Goal: Task Accomplishment & Management: Manage account settings

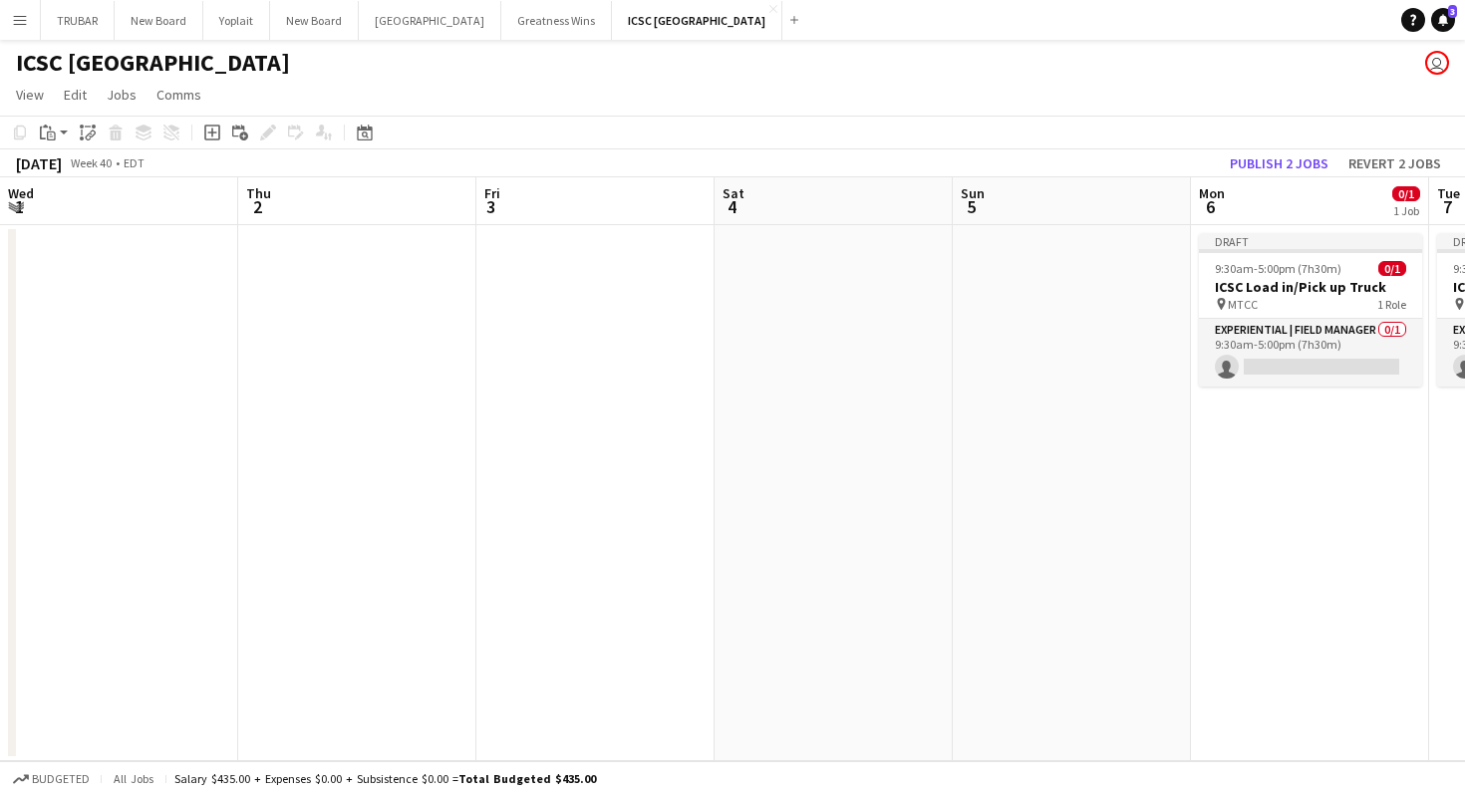
scroll to position [0, 582]
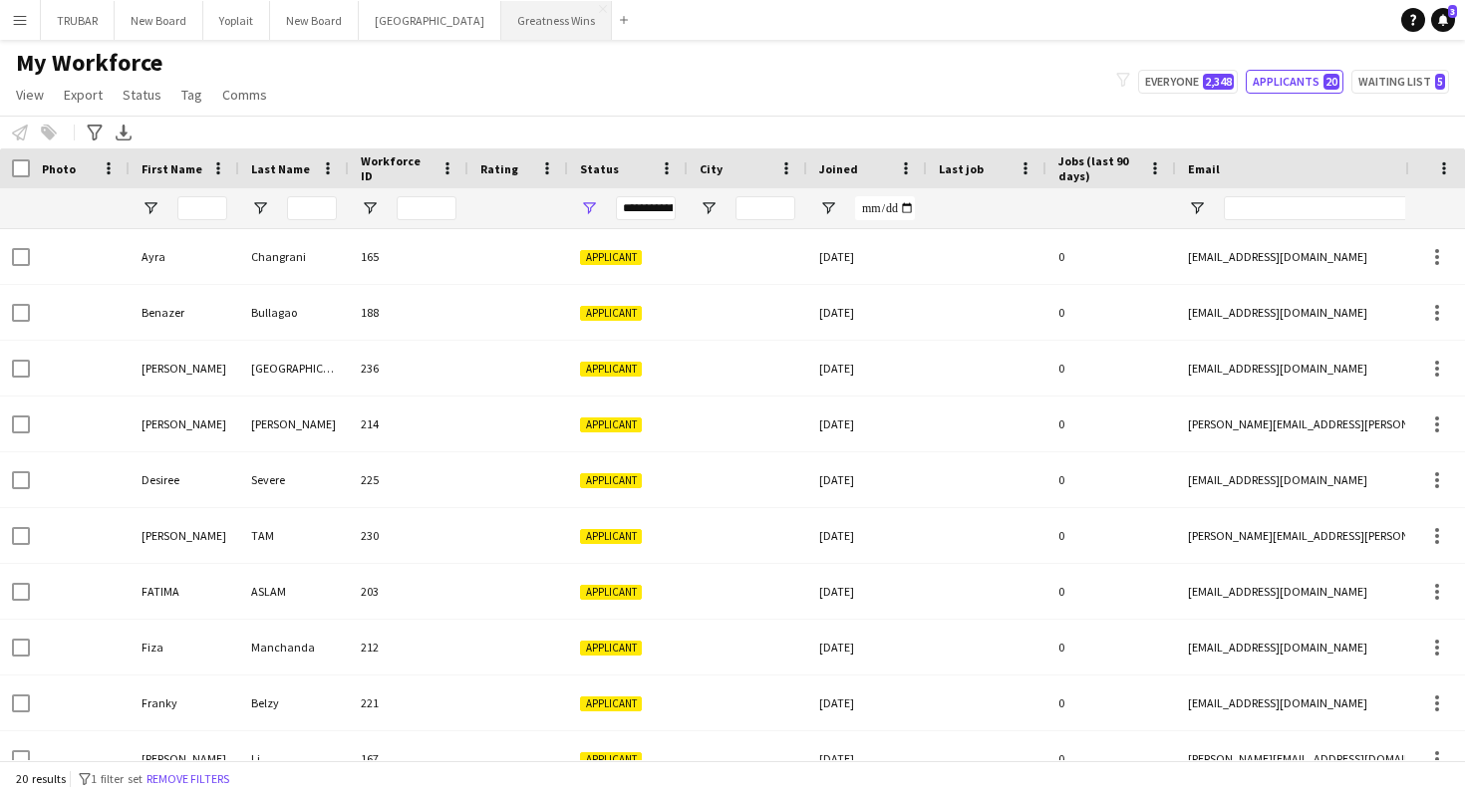
click at [501, 31] on button "Greatness Wins Close" at bounding box center [556, 20] width 111 height 39
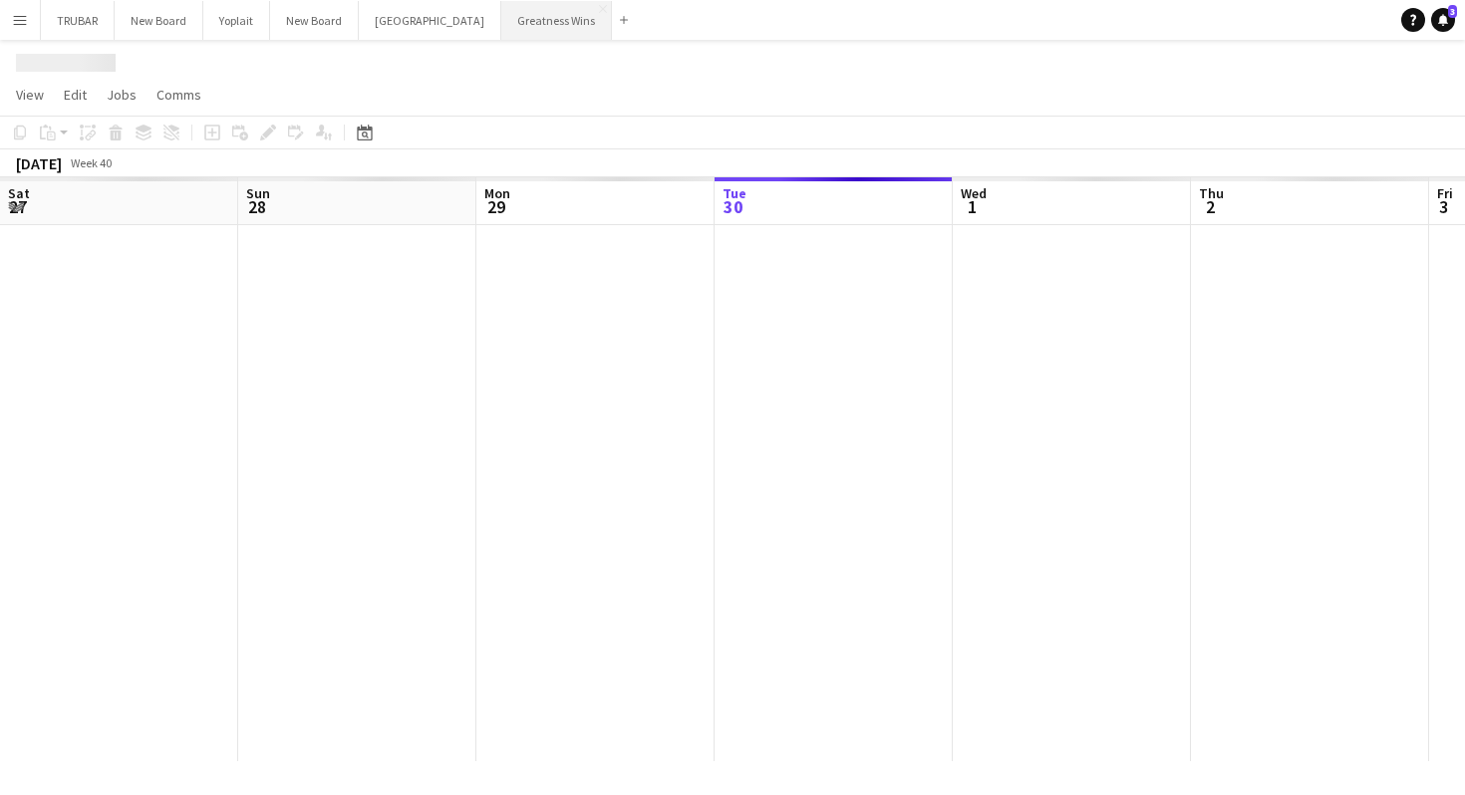
scroll to position [0, 476]
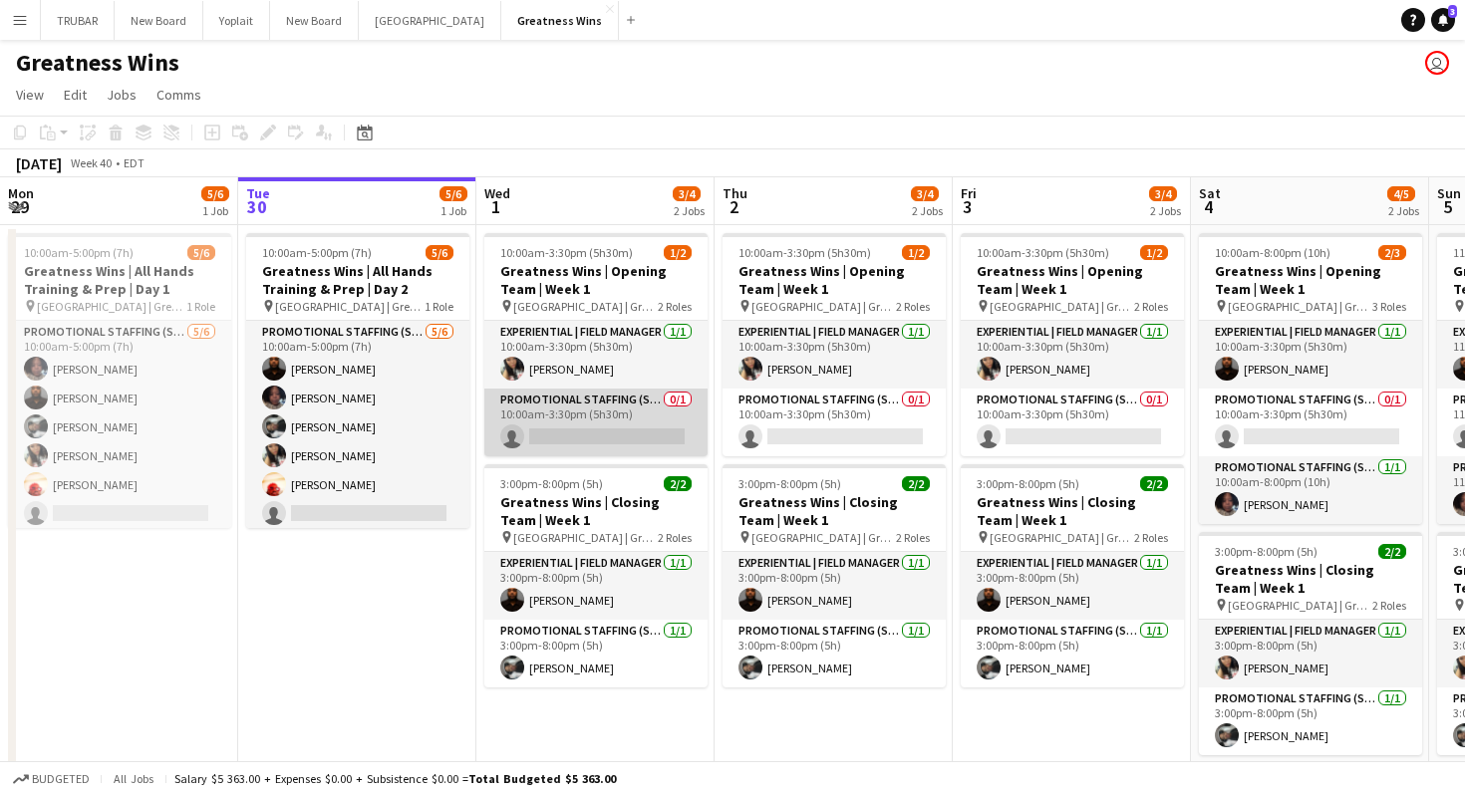
click at [624, 429] on app-card-role "Promotional Staffing (Sales Staff) 0/1 10:00am-3:30pm (5h30m) single-neutral-ac…" at bounding box center [595, 423] width 223 height 68
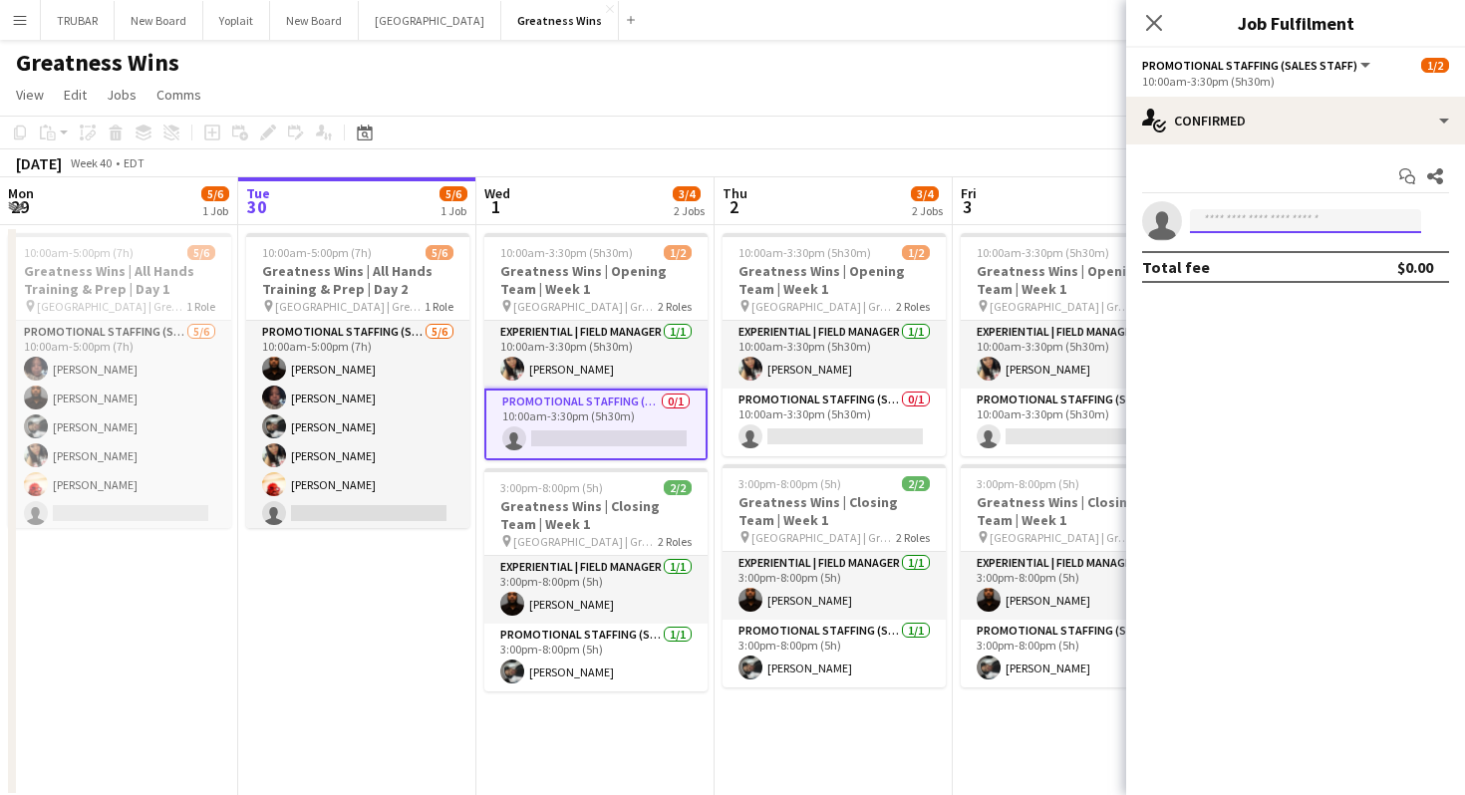
click at [1247, 218] on input at bounding box center [1305, 221] width 231 height 24
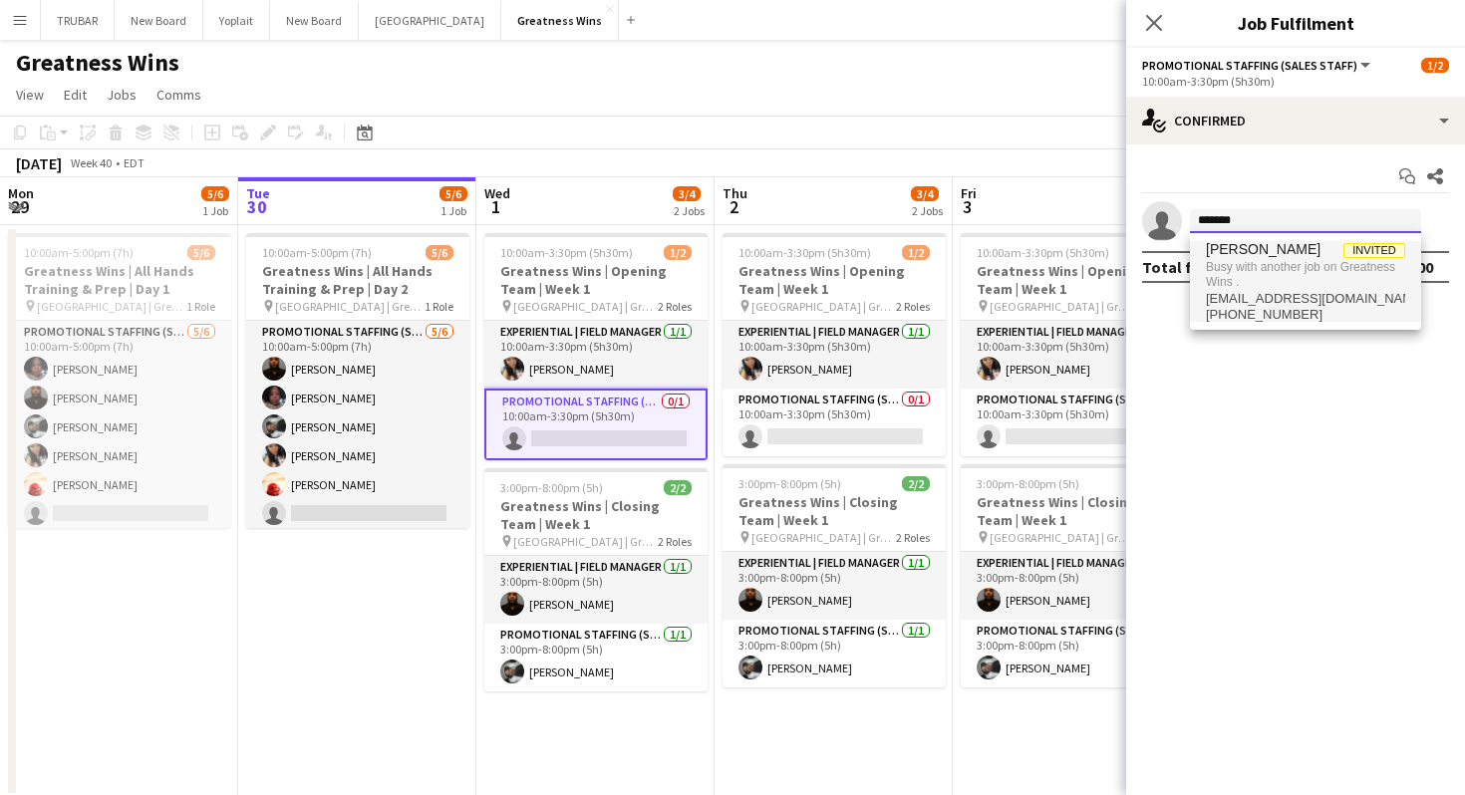
type input "*******"
click at [1236, 256] on span "[PERSON_NAME]" at bounding box center [1263, 249] width 115 height 17
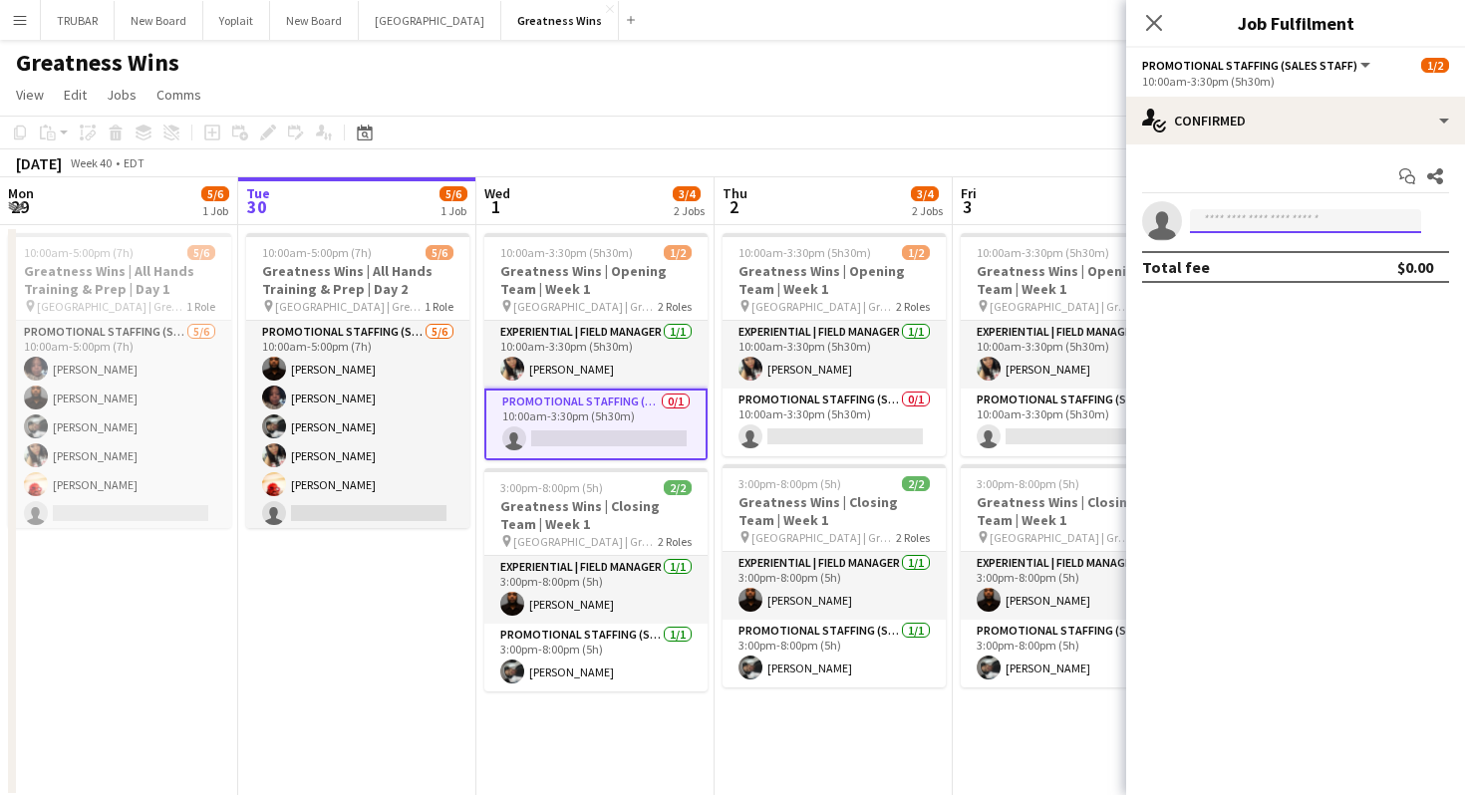
click at [1256, 211] on input at bounding box center [1305, 221] width 231 height 24
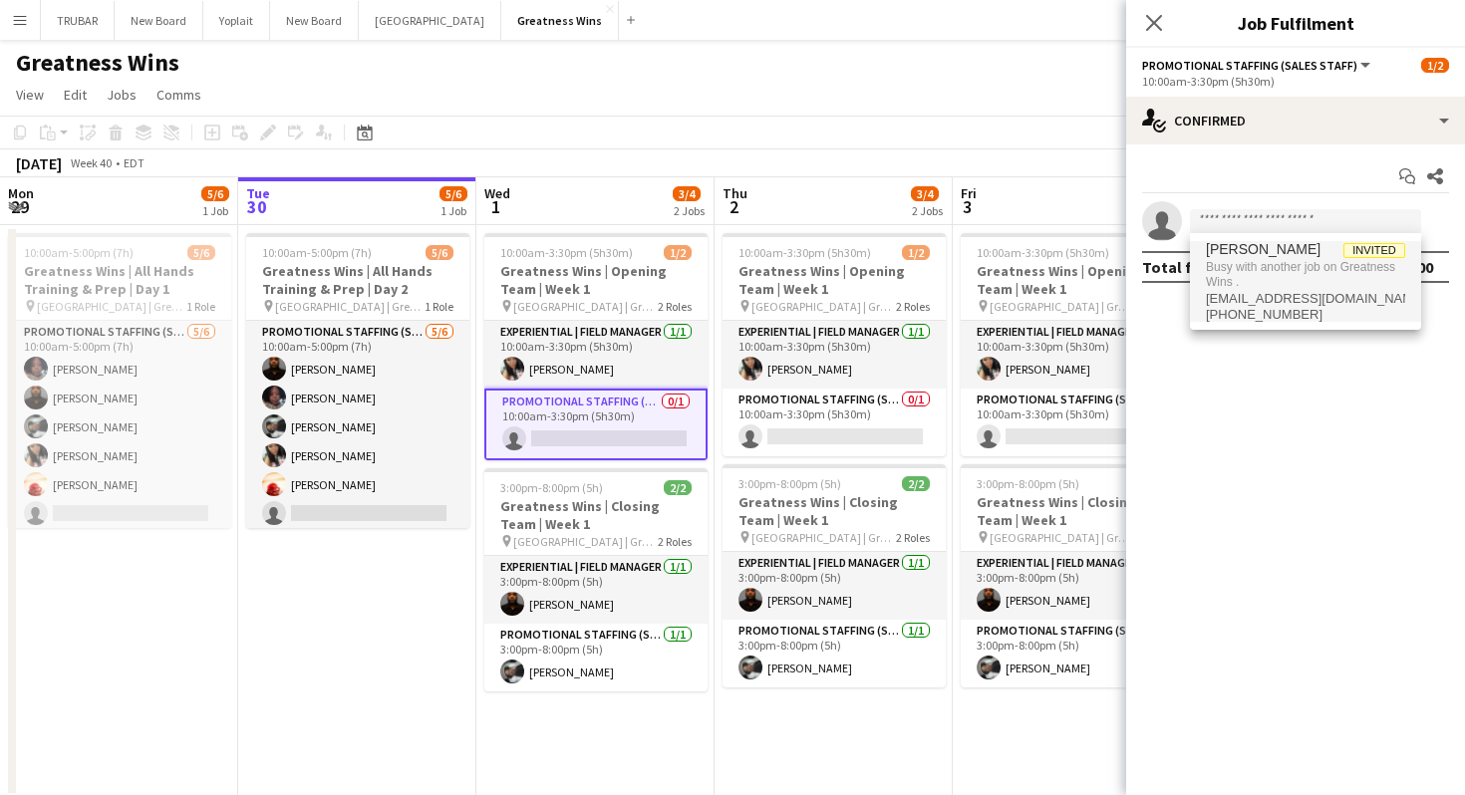
click at [1223, 180] on div "Start chat Share" at bounding box center [1295, 176] width 307 height 33
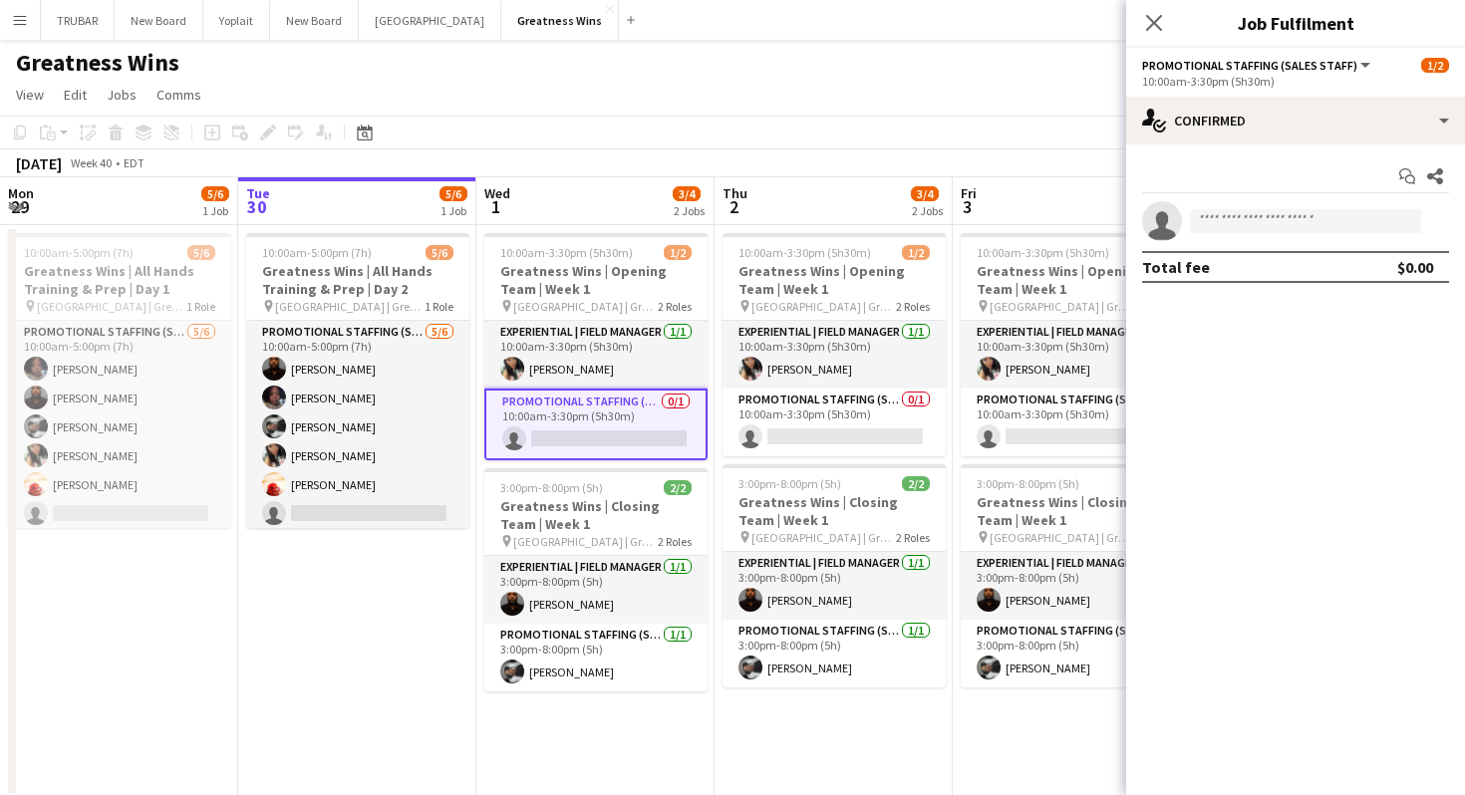
click at [1292, 62] on span "Promotional Staffing (Sales Staff)" at bounding box center [1249, 65] width 215 height 15
click at [1293, 237] on app-invite-slot "single-neutral-actions" at bounding box center [1295, 221] width 339 height 40
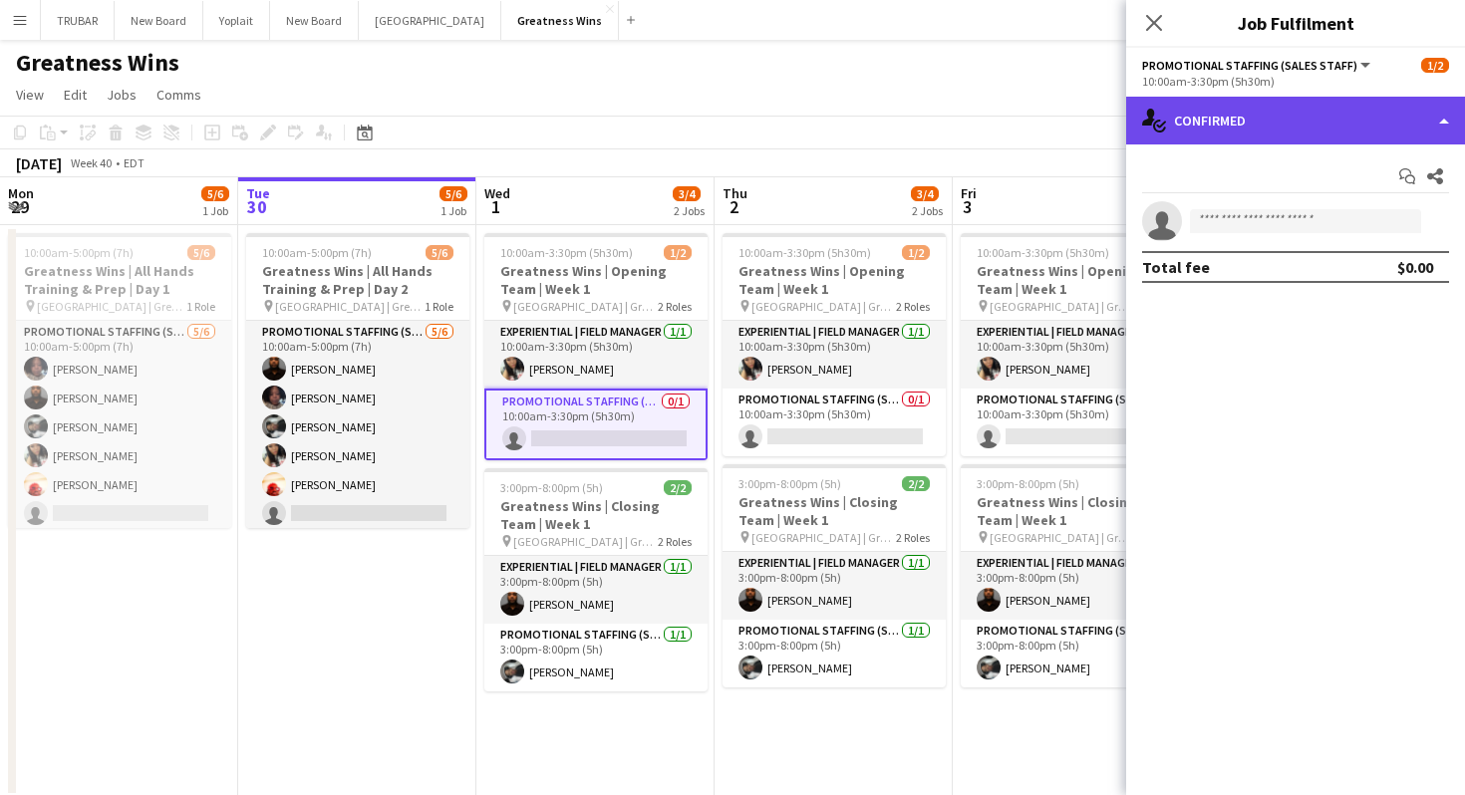
click at [1364, 116] on div "single-neutral-actions-check-2 Confirmed" at bounding box center [1295, 121] width 339 height 48
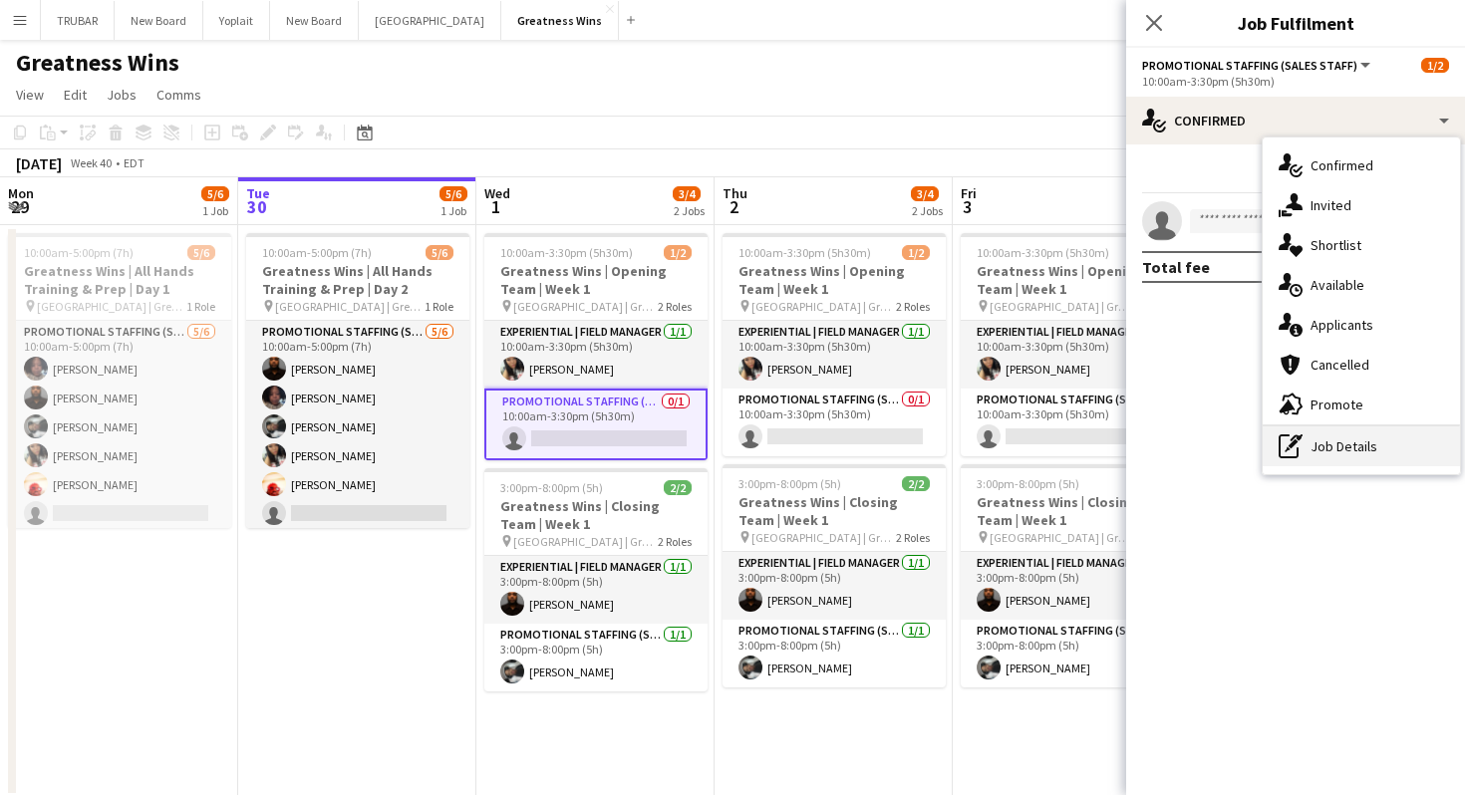
click at [1297, 433] on div "pen-write Job Details" at bounding box center [1360, 446] width 197 height 40
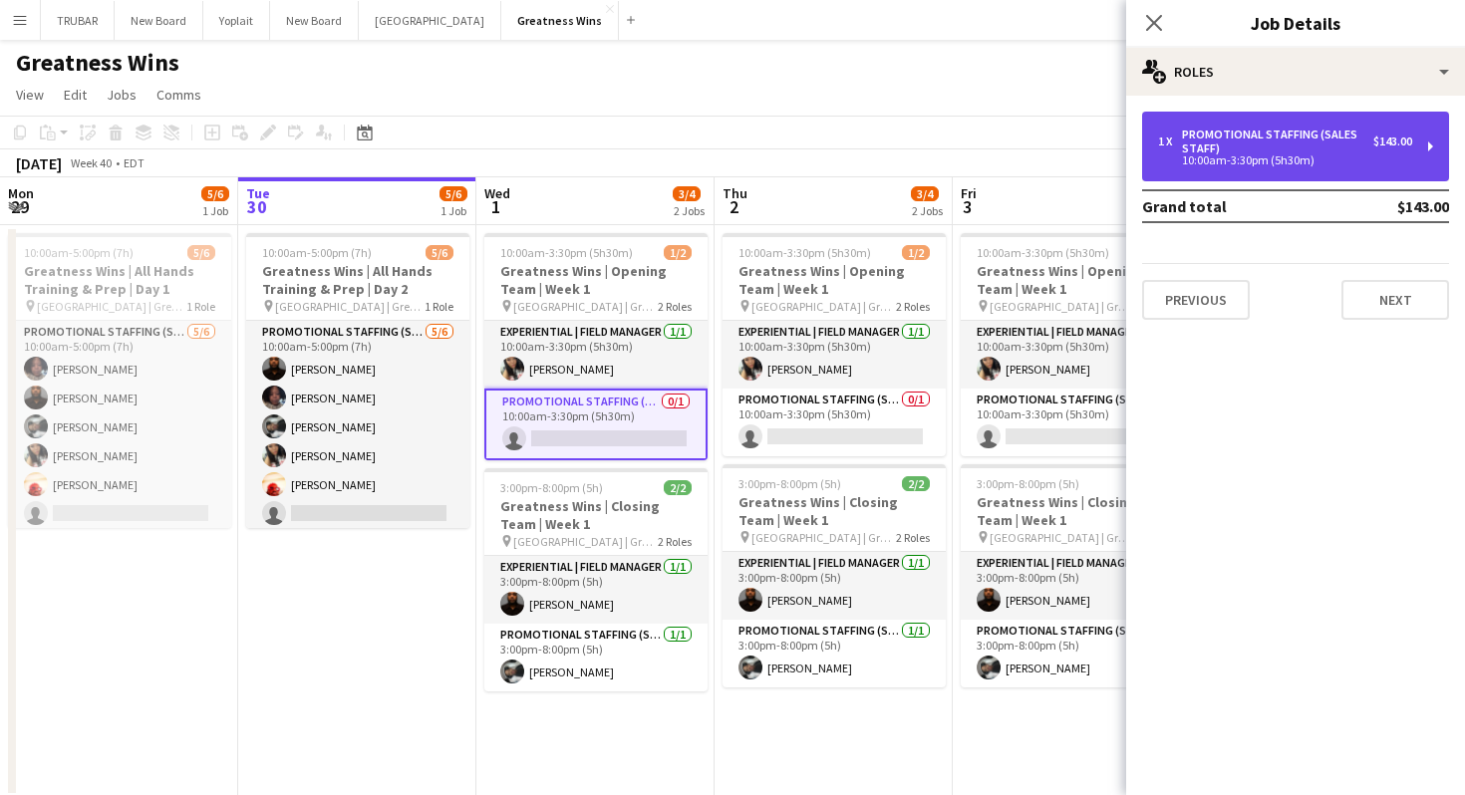
click at [1276, 159] on div "10:00am-3:30pm (5h30m)" at bounding box center [1285, 160] width 254 height 10
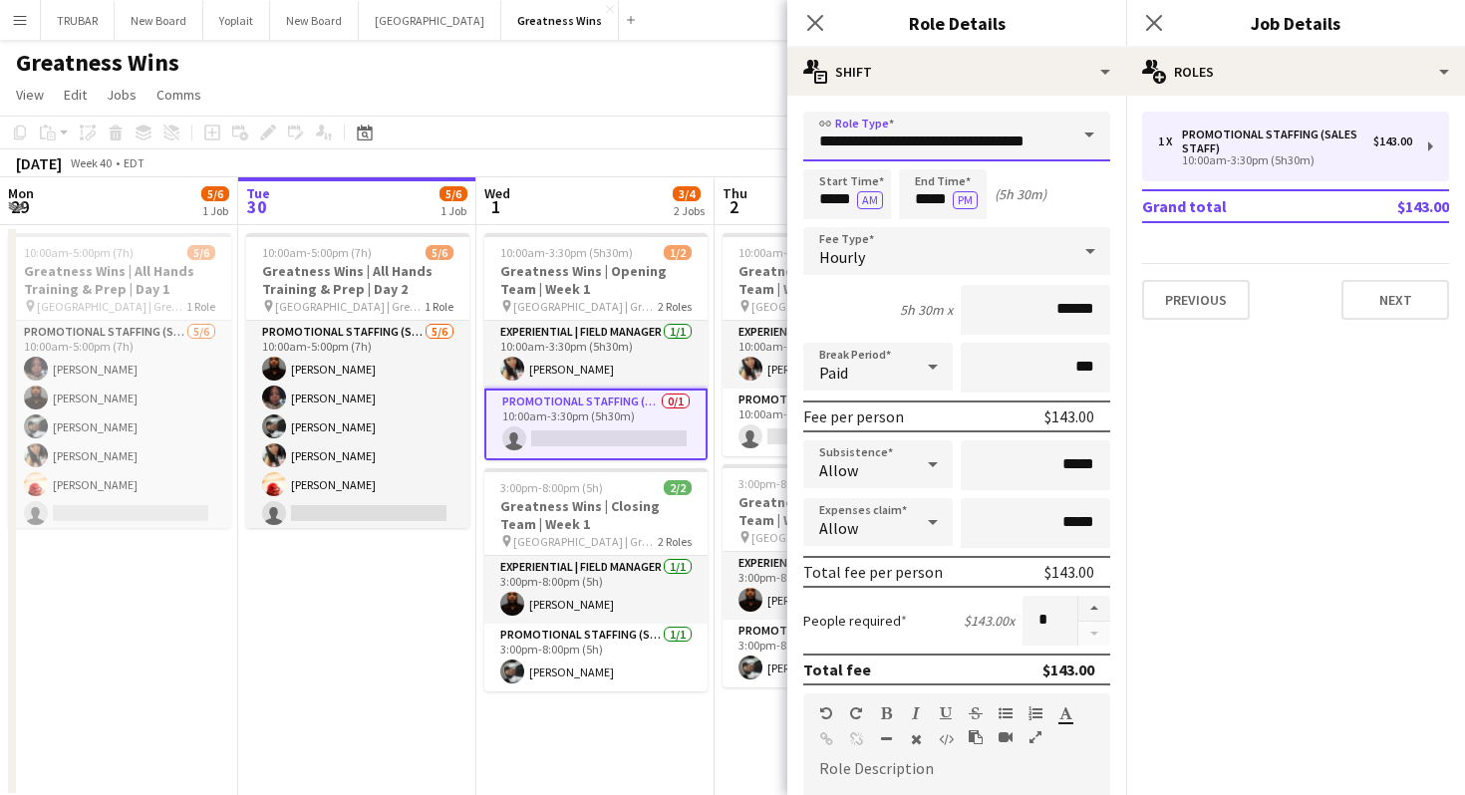
click at [1039, 150] on input "**********" at bounding box center [956, 137] width 307 height 50
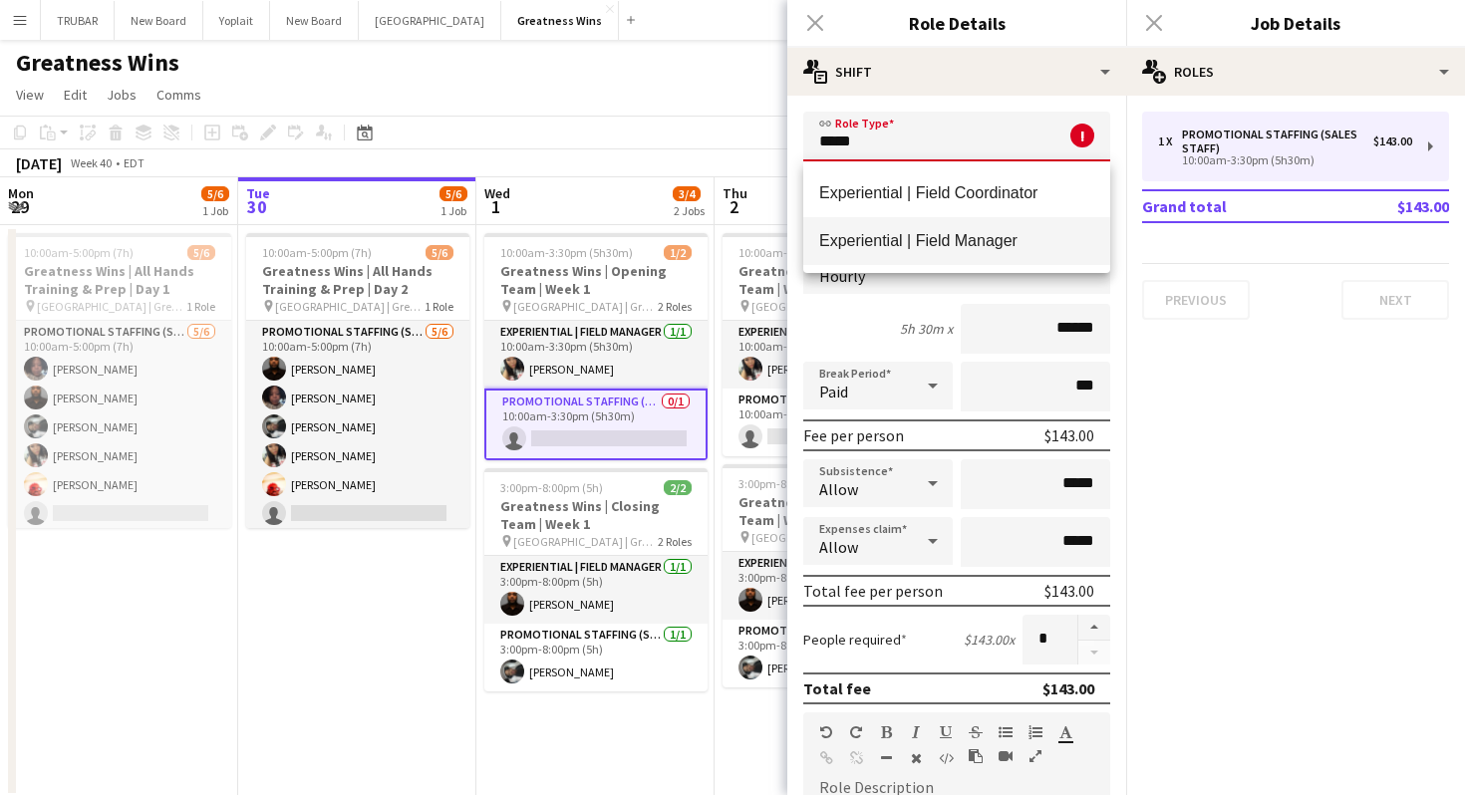
click at [1010, 238] on span "Experiential | Field Manager" at bounding box center [956, 240] width 275 height 19
type input "**********"
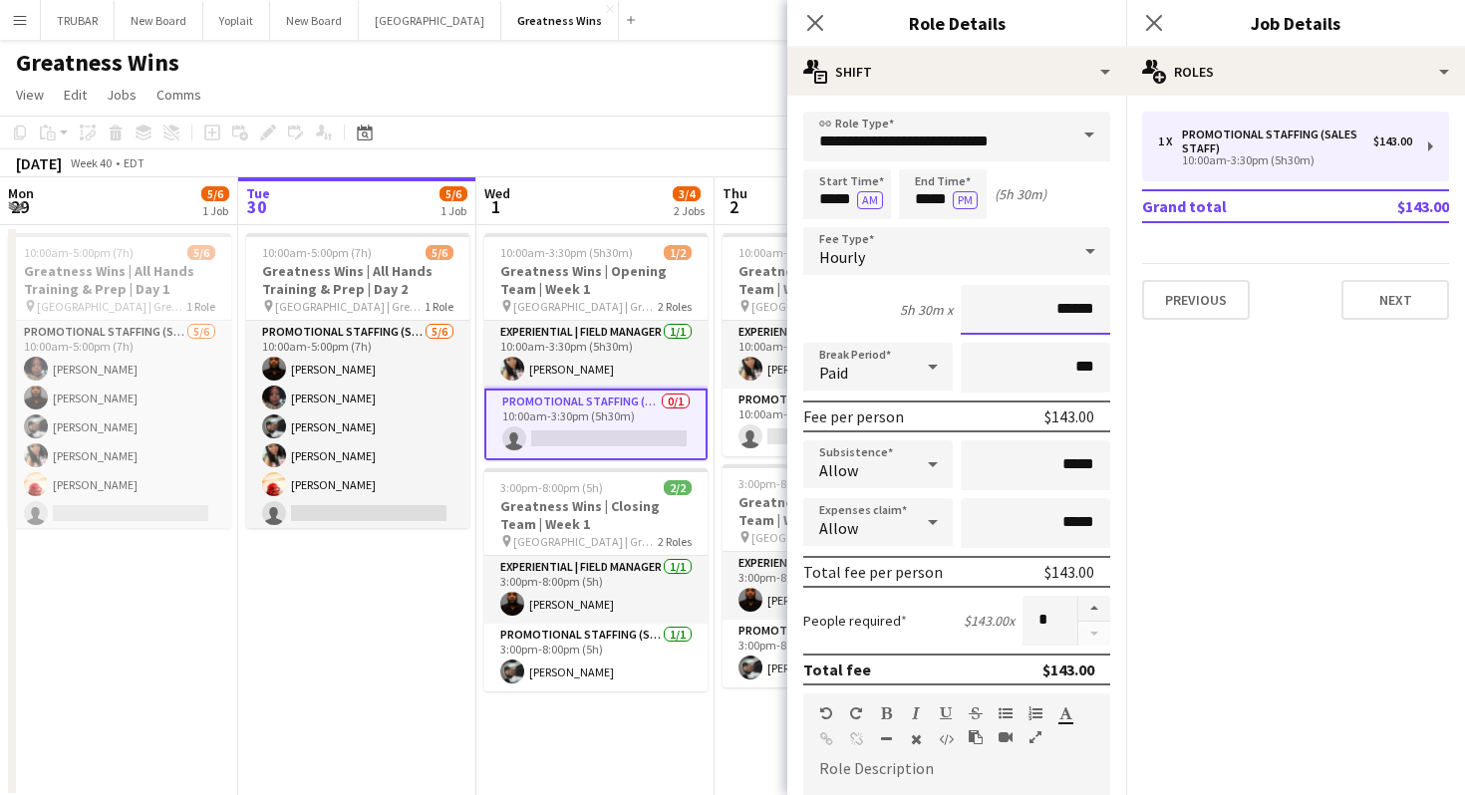
drag, startPoint x: 1034, startPoint y: 306, endPoint x: 1250, endPoint y: 306, distance: 216.2
click at [1250, 306] on body "Menu Boards Boards Boards All jobs Status Workforce Workforce My Workforce Recr…" at bounding box center [732, 416] width 1465 height 832
type input "******"
click at [1045, 311] on input "******" at bounding box center [1034, 310] width 149 height 50
click at [1353, 309] on button "Next" at bounding box center [1395, 300] width 108 height 40
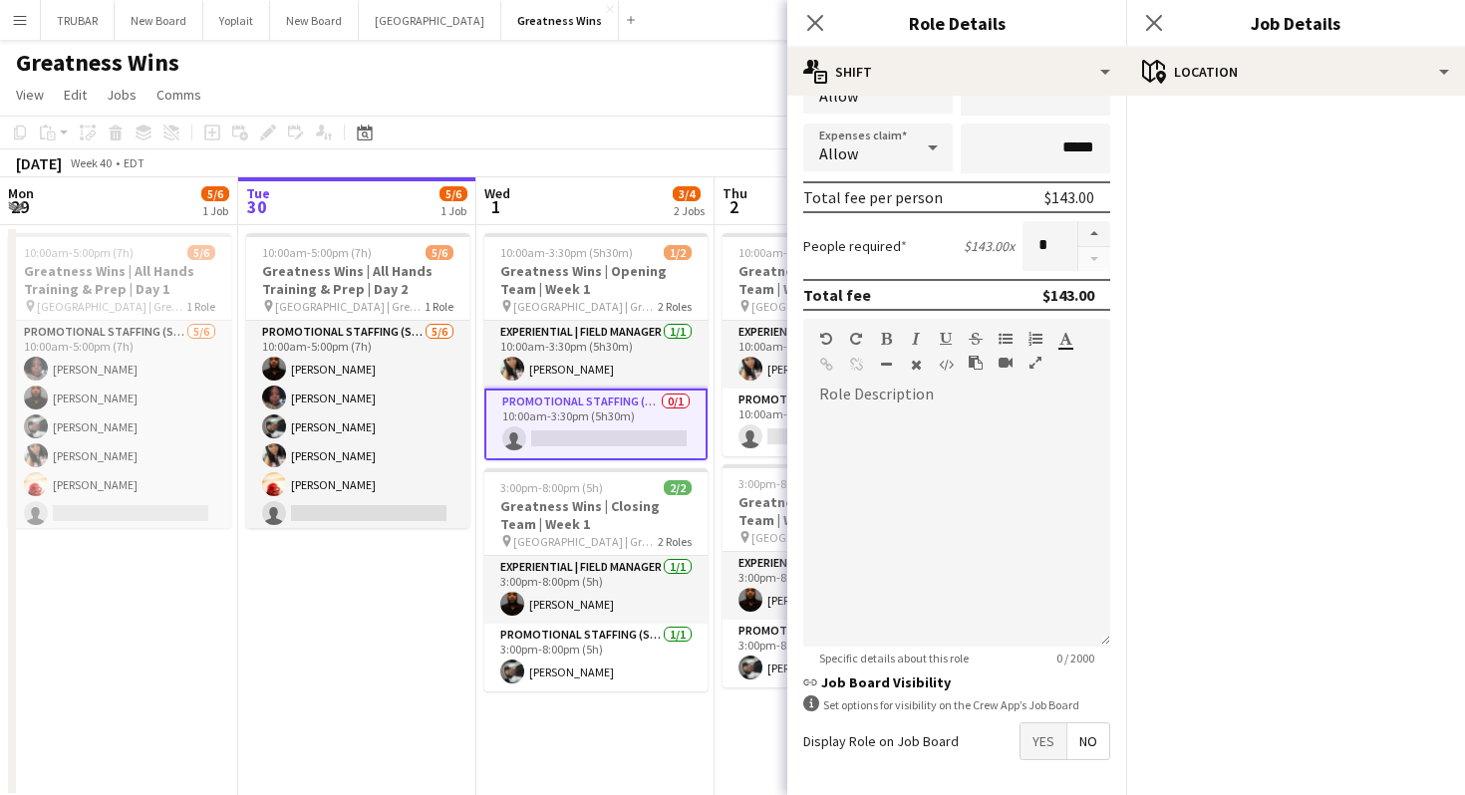
scroll to position [452, 0]
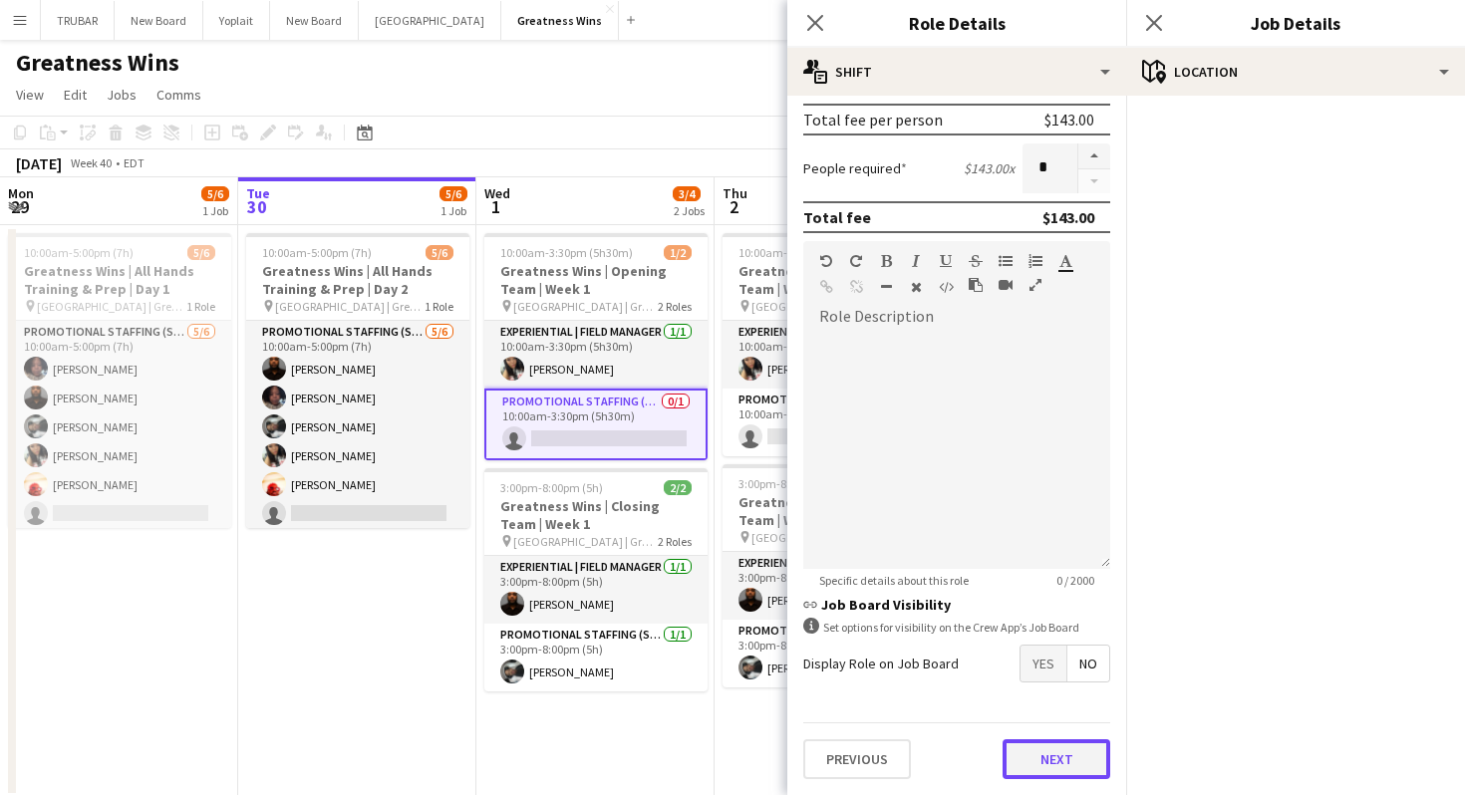
click at [1055, 748] on button "Next" at bounding box center [1056, 759] width 108 height 40
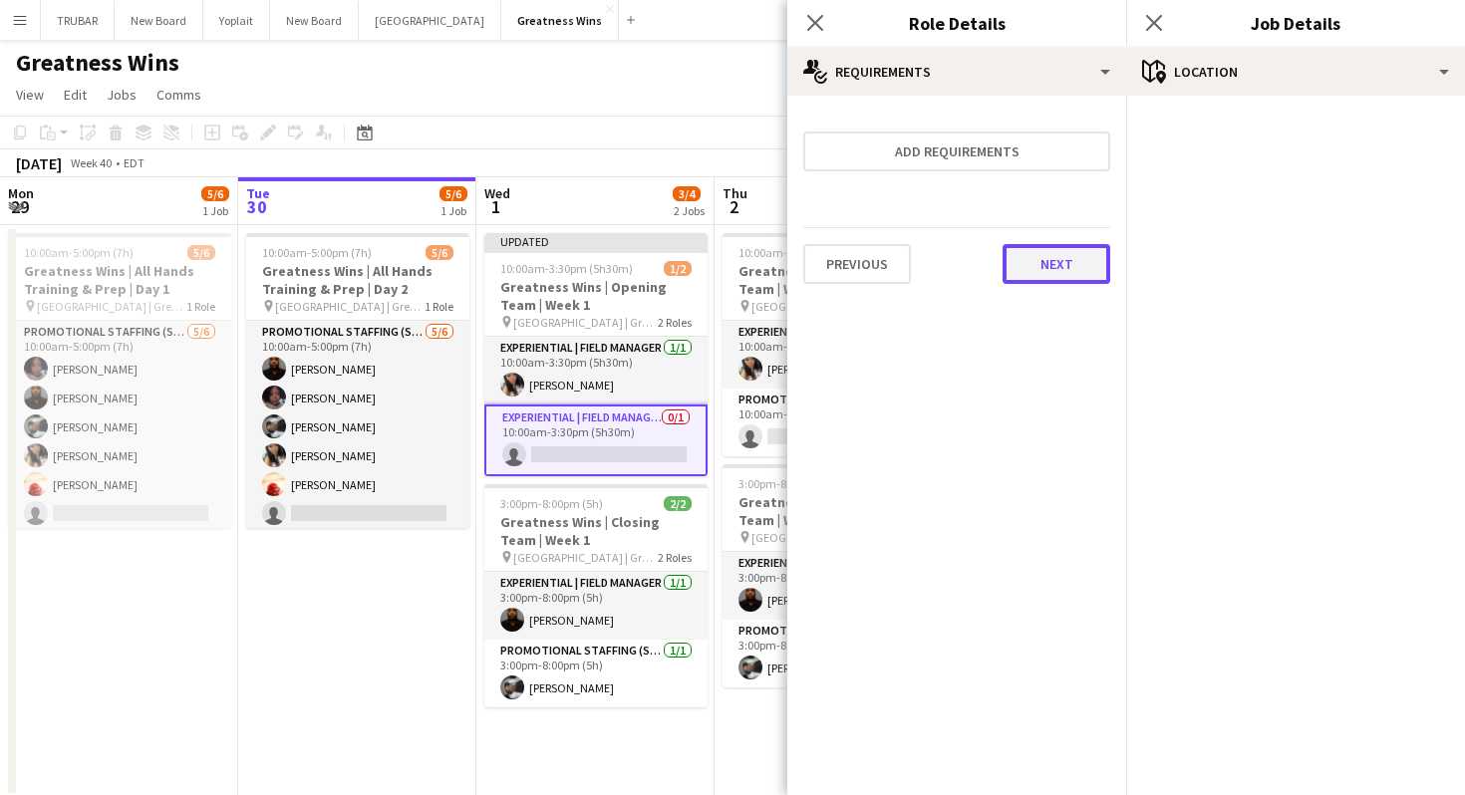
click at [1045, 277] on button "Next" at bounding box center [1056, 264] width 108 height 40
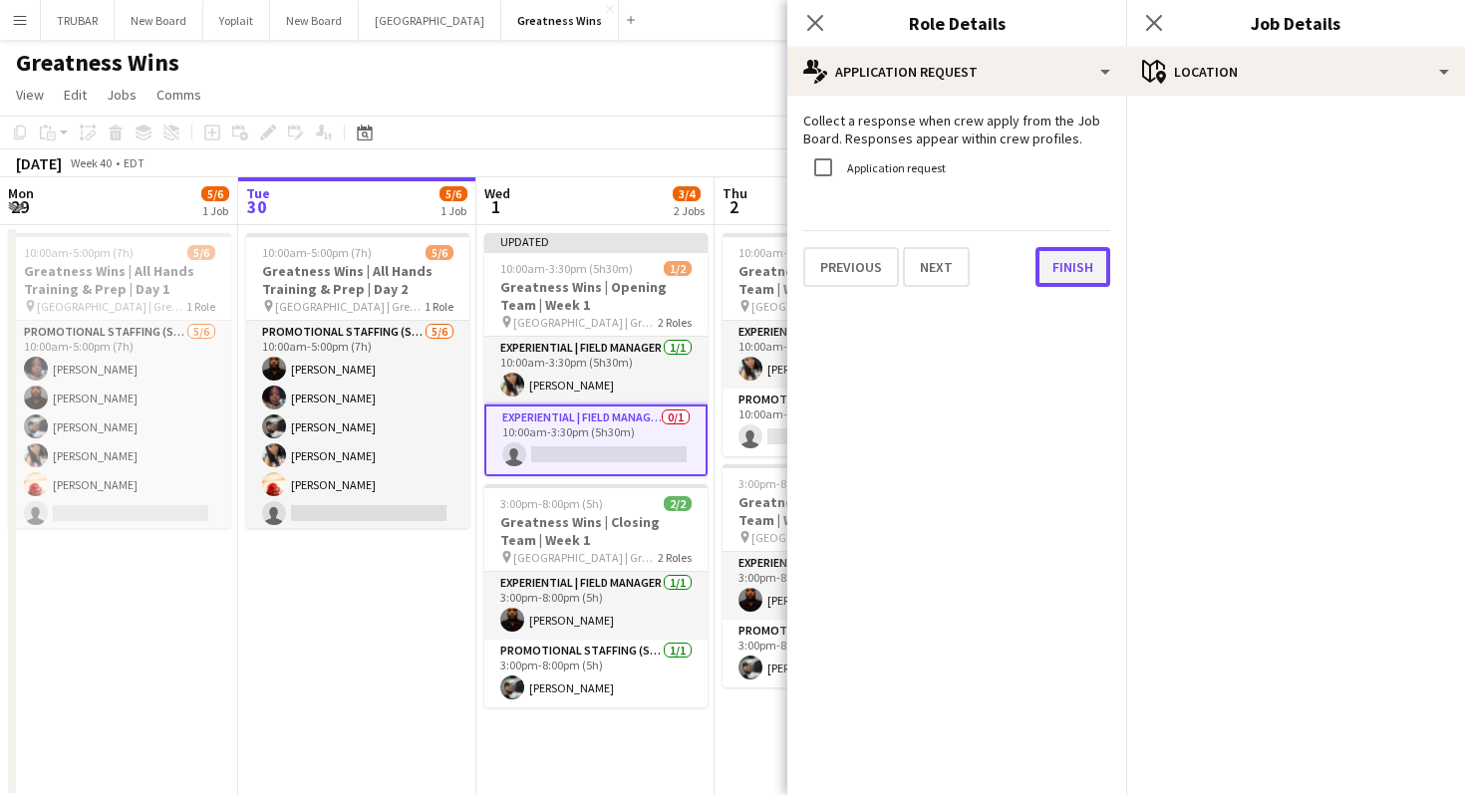
click at [1059, 258] on button "Finish" at bounding box center [1072, 267] width 75 height 40
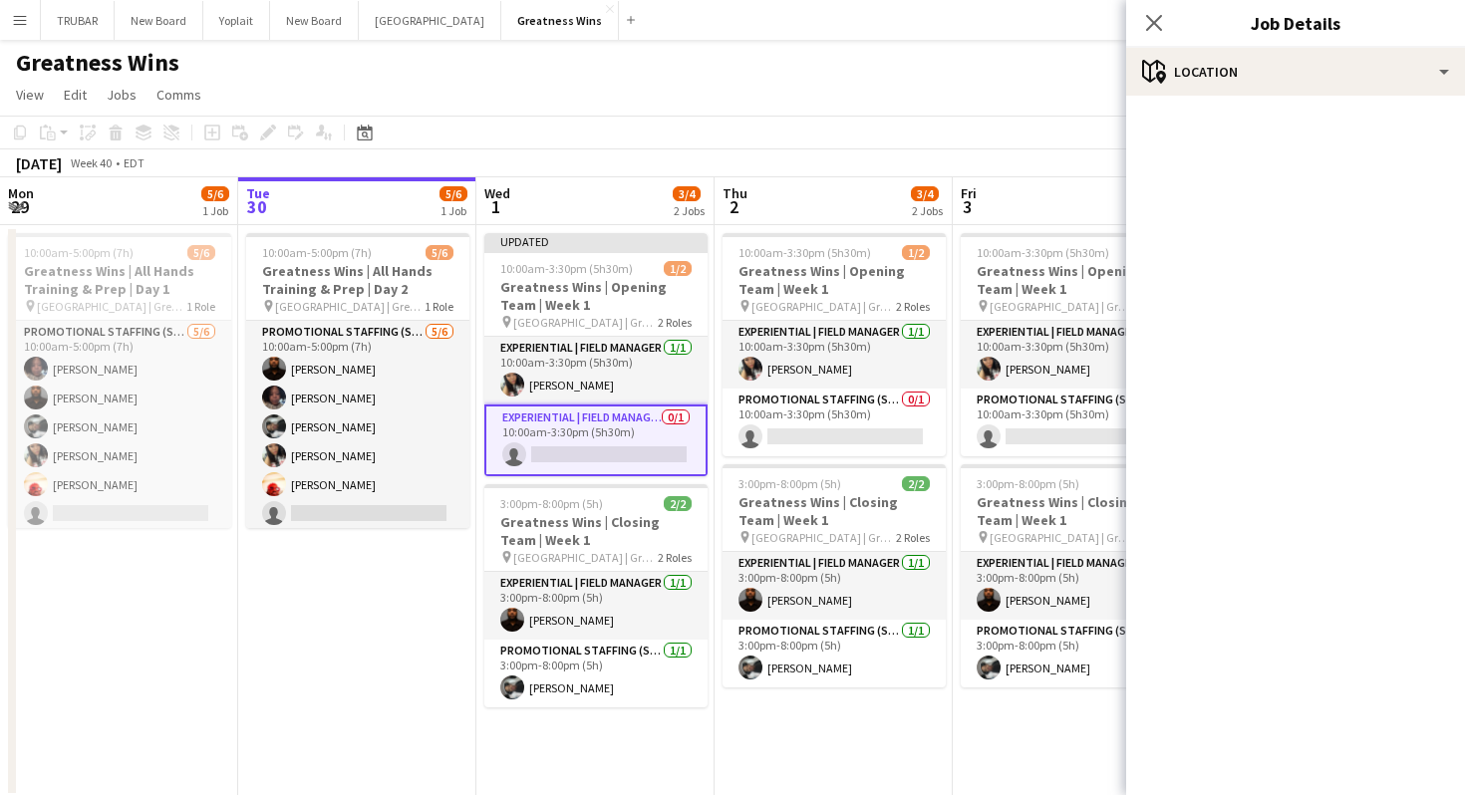
click at [622, 453] on app-card-role "Experiential | Field Manager 0/1 10:00am-3:30pm (5h30m) single-neutral-actions" at bounding box center [595, 441] width 223 height 72
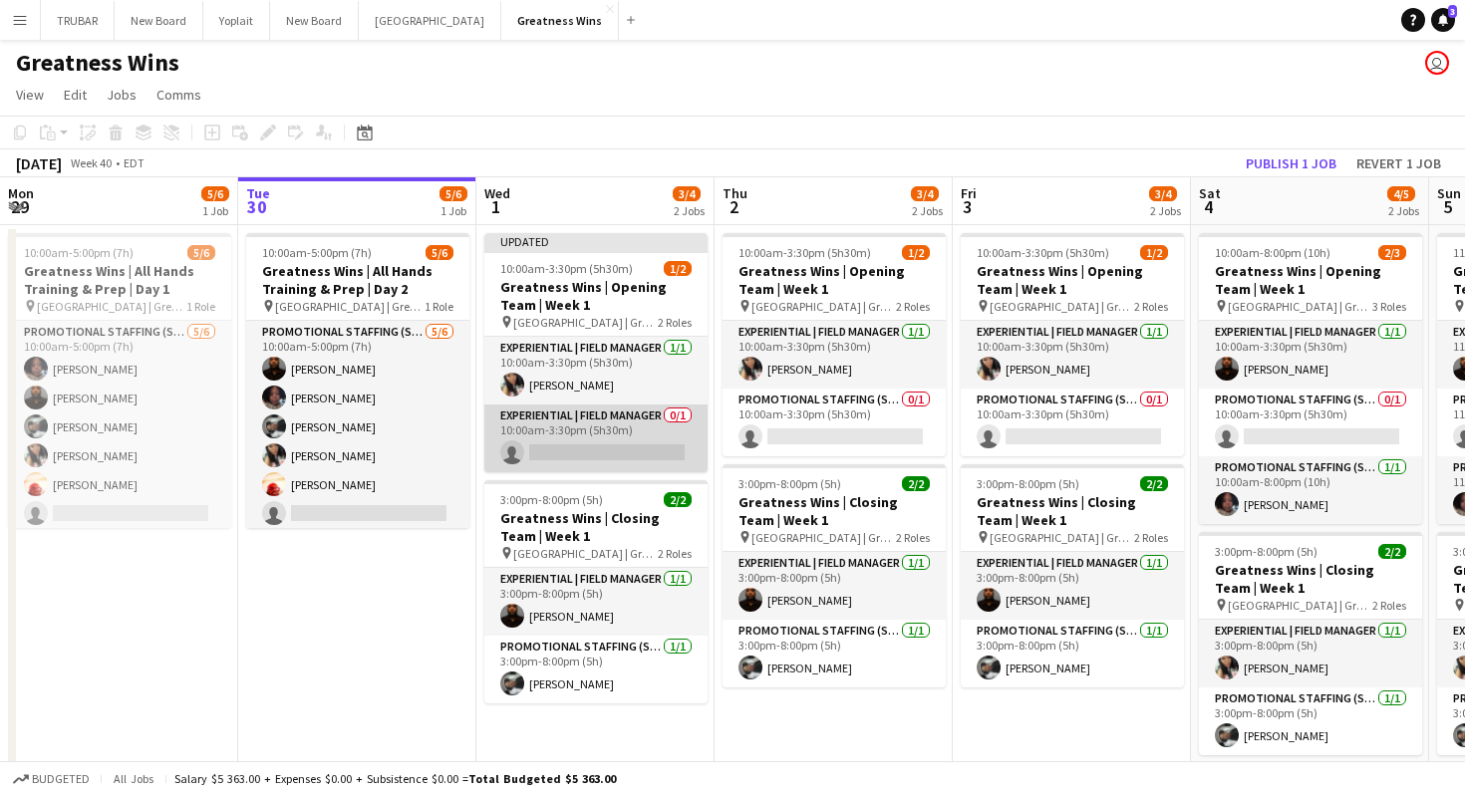
click at [629, 447] on app-card-role "Experiential | Field Manager 0/1 10:00am-3:30pm (5h30m) single-neutral-actions" at bounding box center [595, 439] width 223 height 68
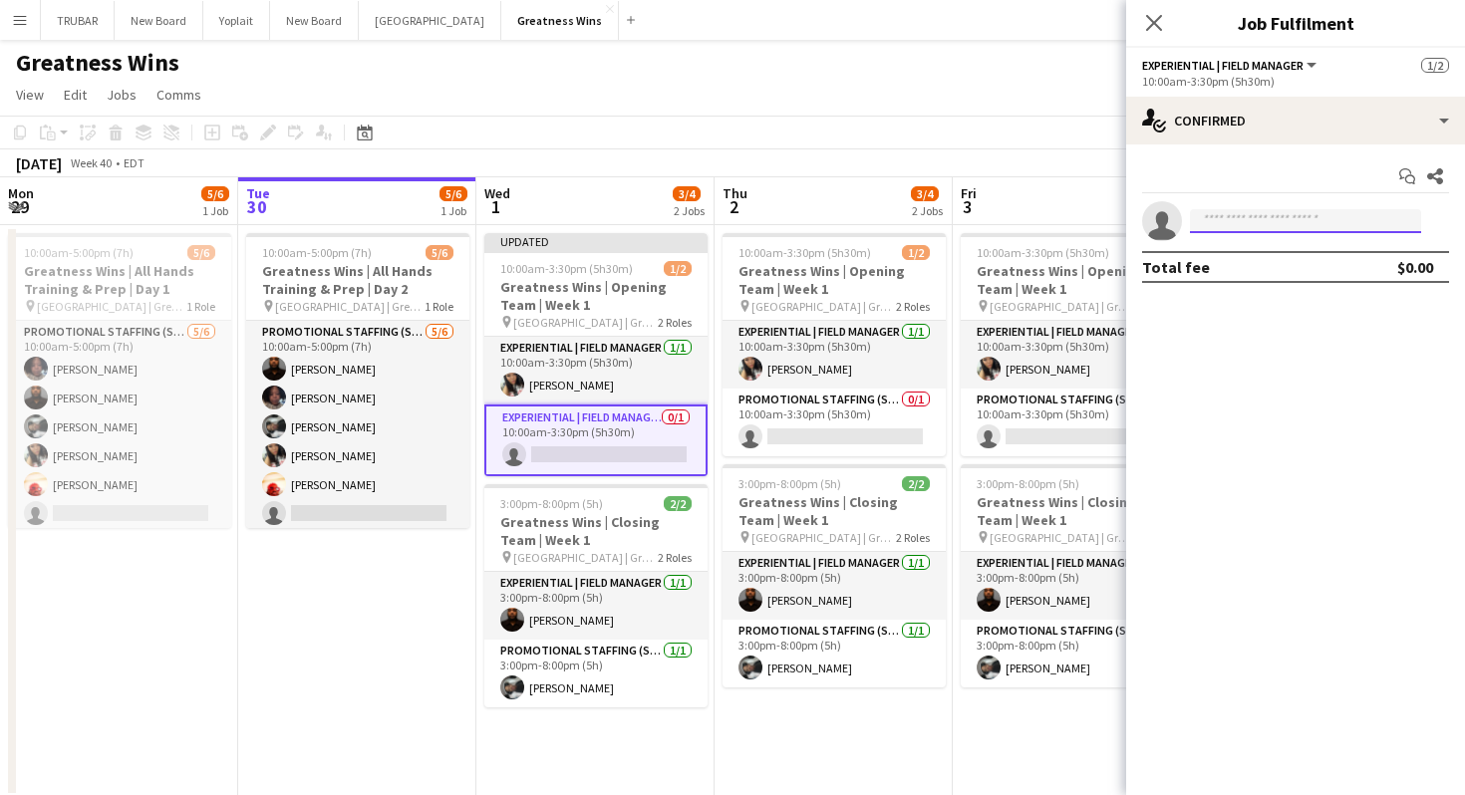
click at [1273, 213] on input at bounding box center [1305, 221] width 231 height 24
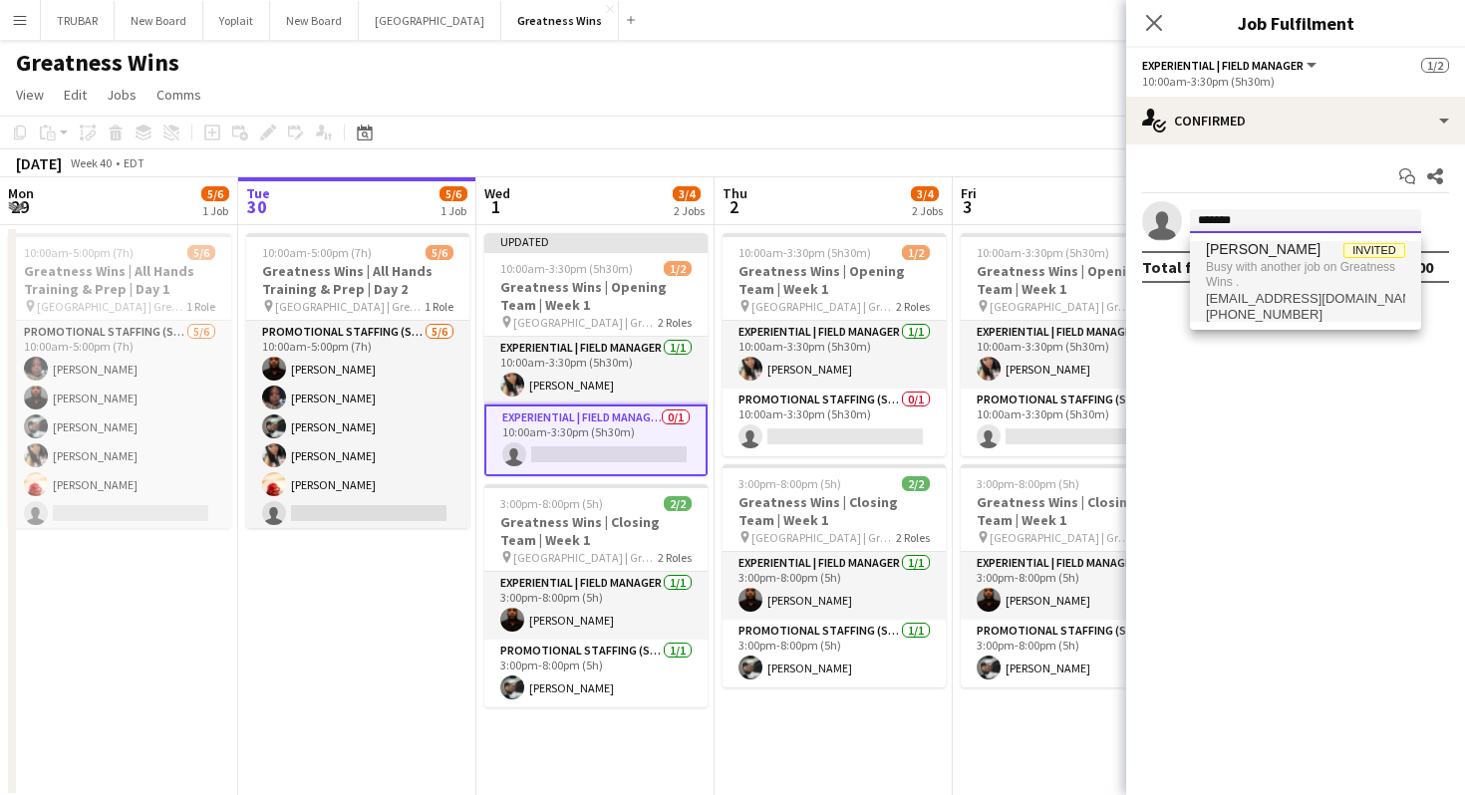
type input "*******"
click at [1287, 291] on span "[EMAIL_ADDRESS][DOMAIN_NAME]" at bounding box center [1305, 299] width 199 height 16
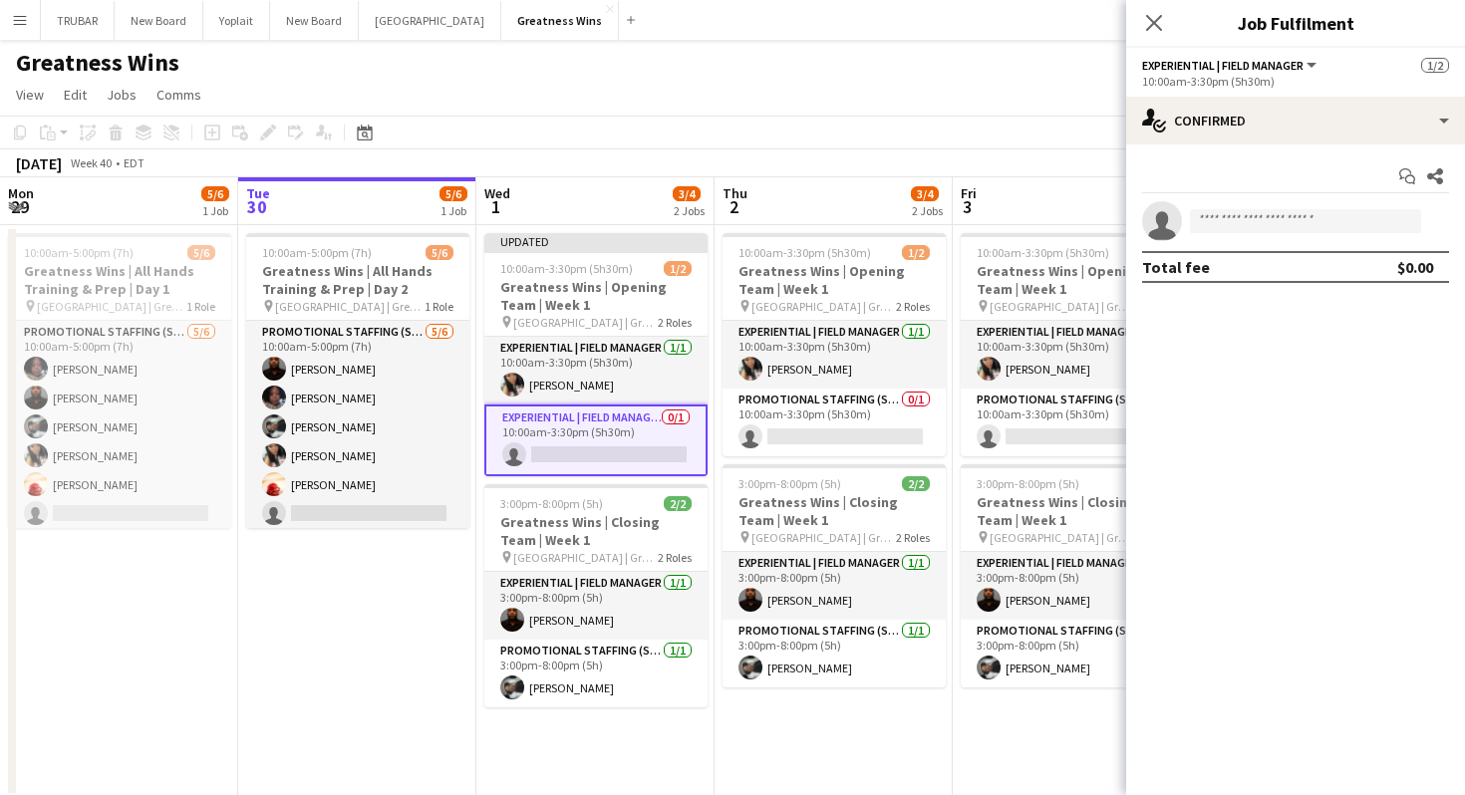
click at [612, 428] on app-card-role "Experiential | Field Manager 0/1 10:00am-3:30pm (5h30m) single-neutral-actions" at bounding box center [595, 441] width 223 height 72
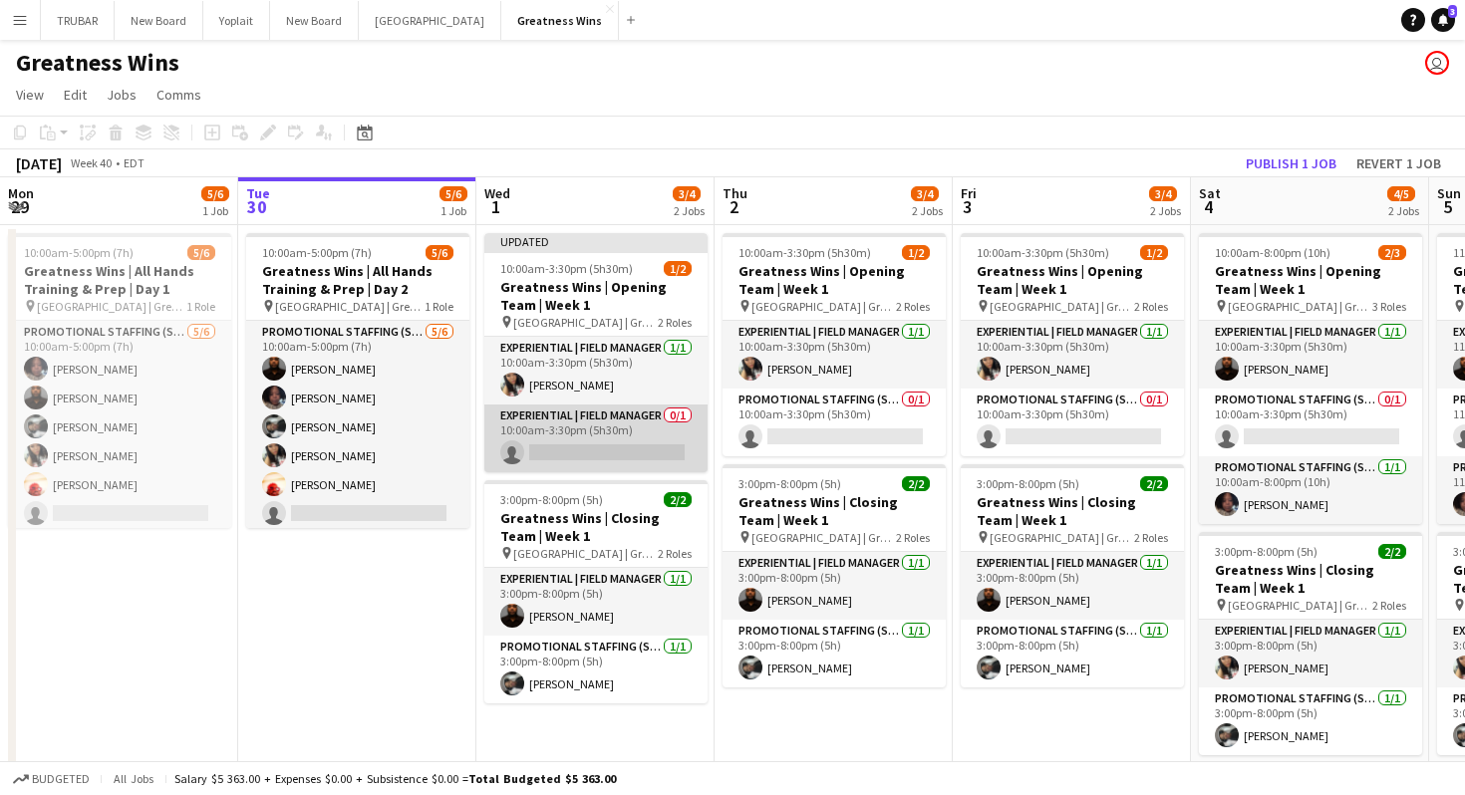
click at [612, 428] on app-card-role "Experiential | Field Manager 0/1 10:00am-3:30pm (5h30m) single-neutral-actions" at bounding box center [595, 439] width 223 height 68
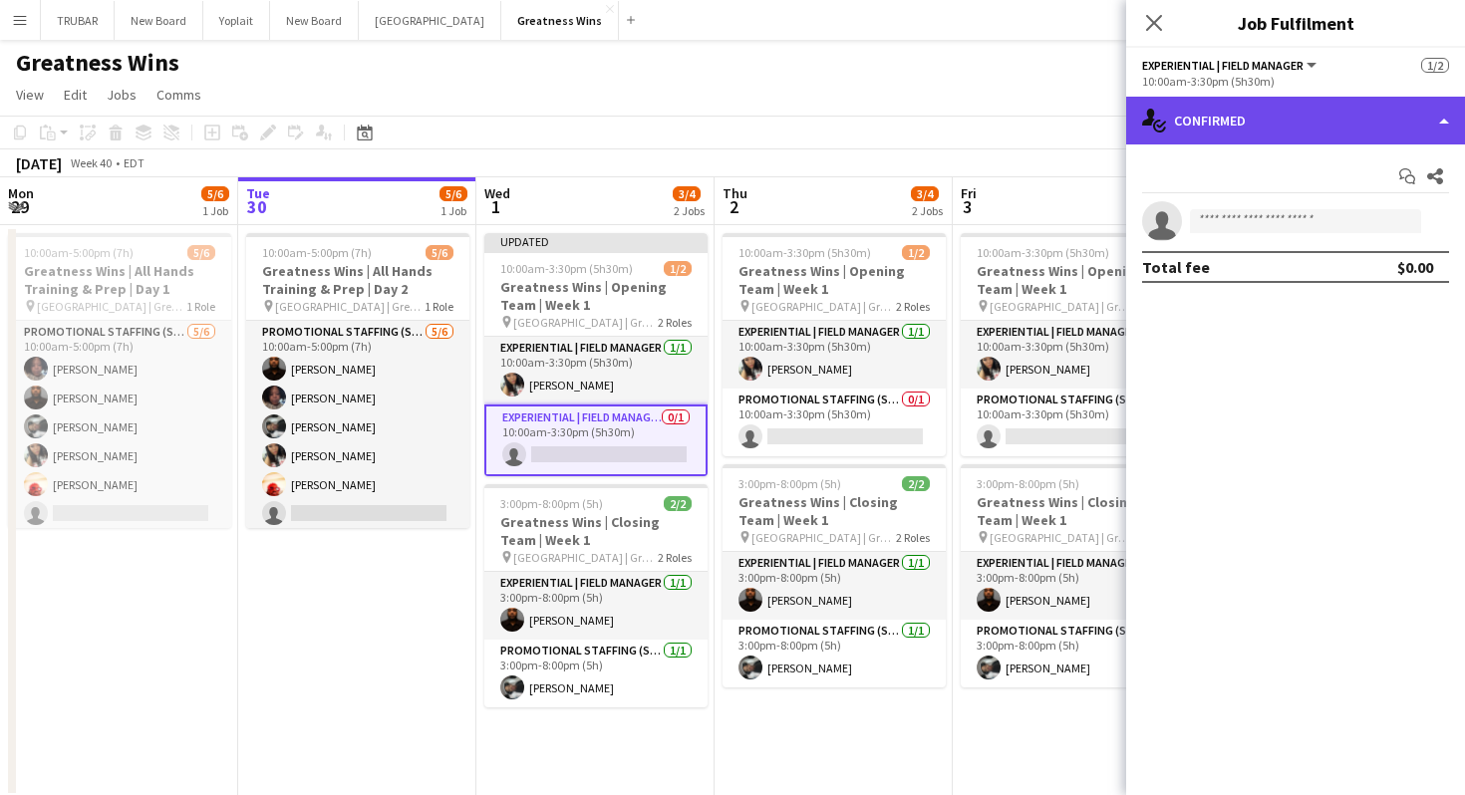
click at [1227, 116] on div "single-neutral-actions-check-2 Confirmed" at bounding box center [1295, 121] width 339 height 48
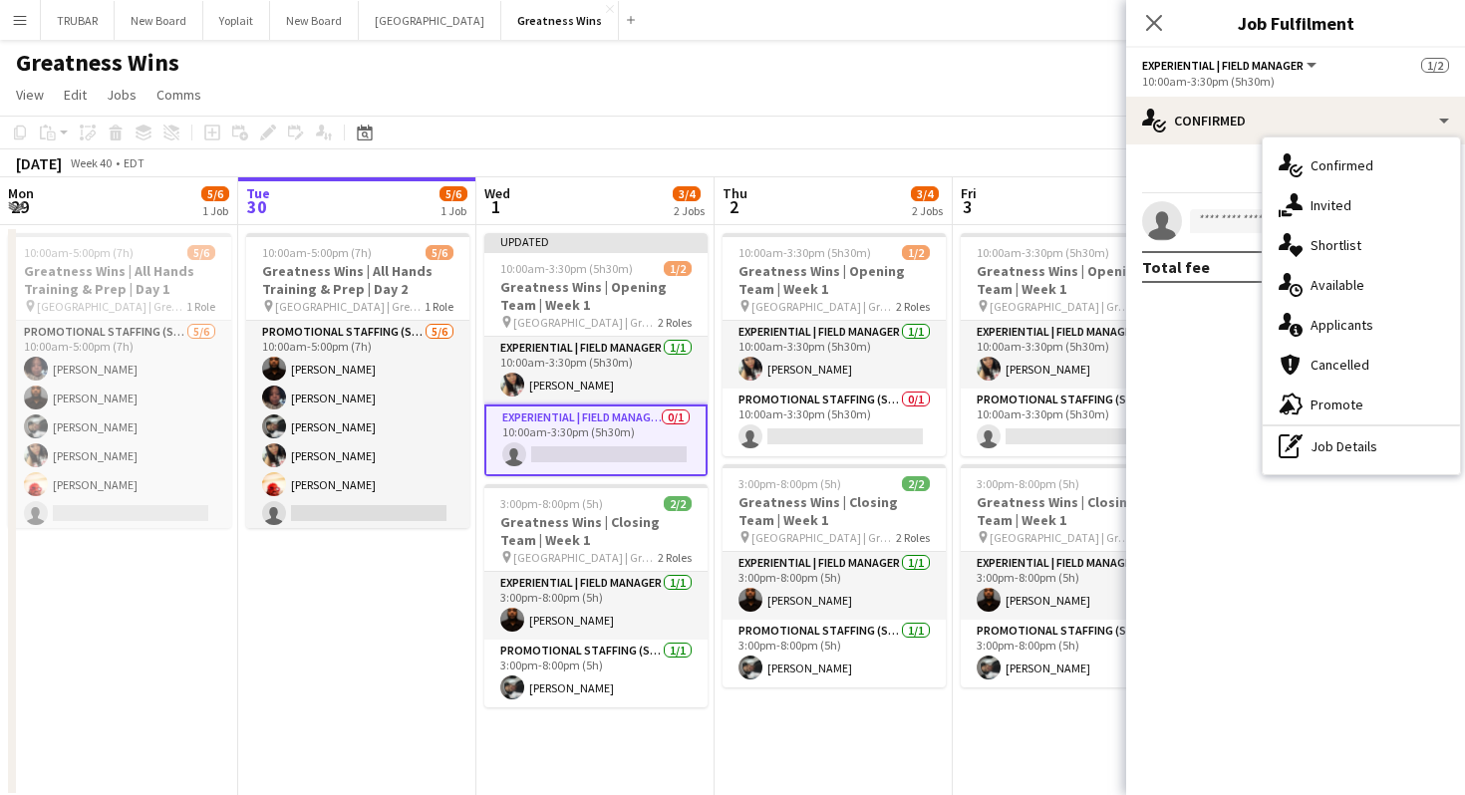
click at [1157, 363] on mat-expansion-panel "check Confirmed Start chat Share single-neutral-actions Total fee $0.00" at bounding box center [1295, 469] width 339 height 651
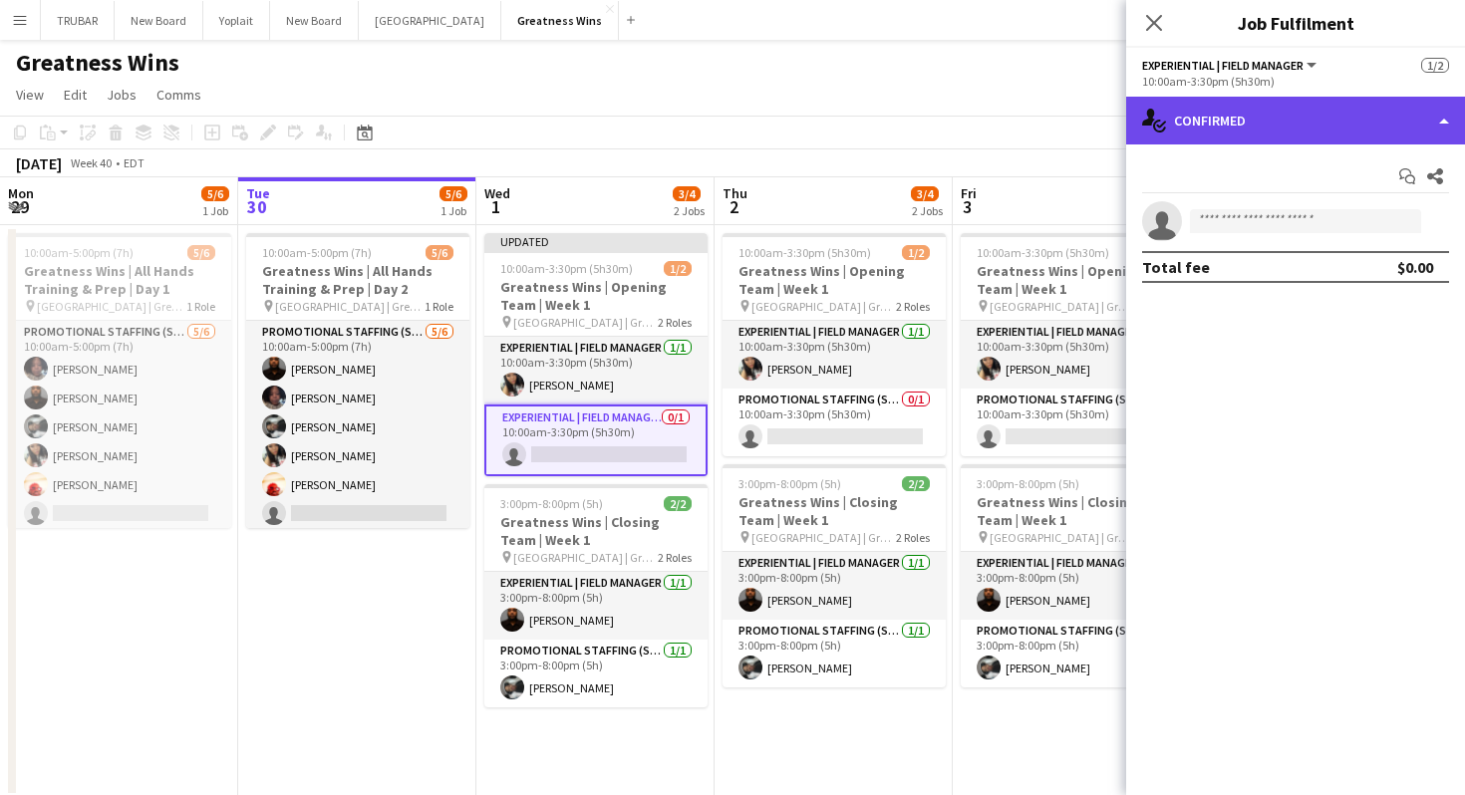
click at [1442, 134] on div "single-neutral-actions-check-2 Confirmed" at bounding box center [1295, 121] width 339 height 48
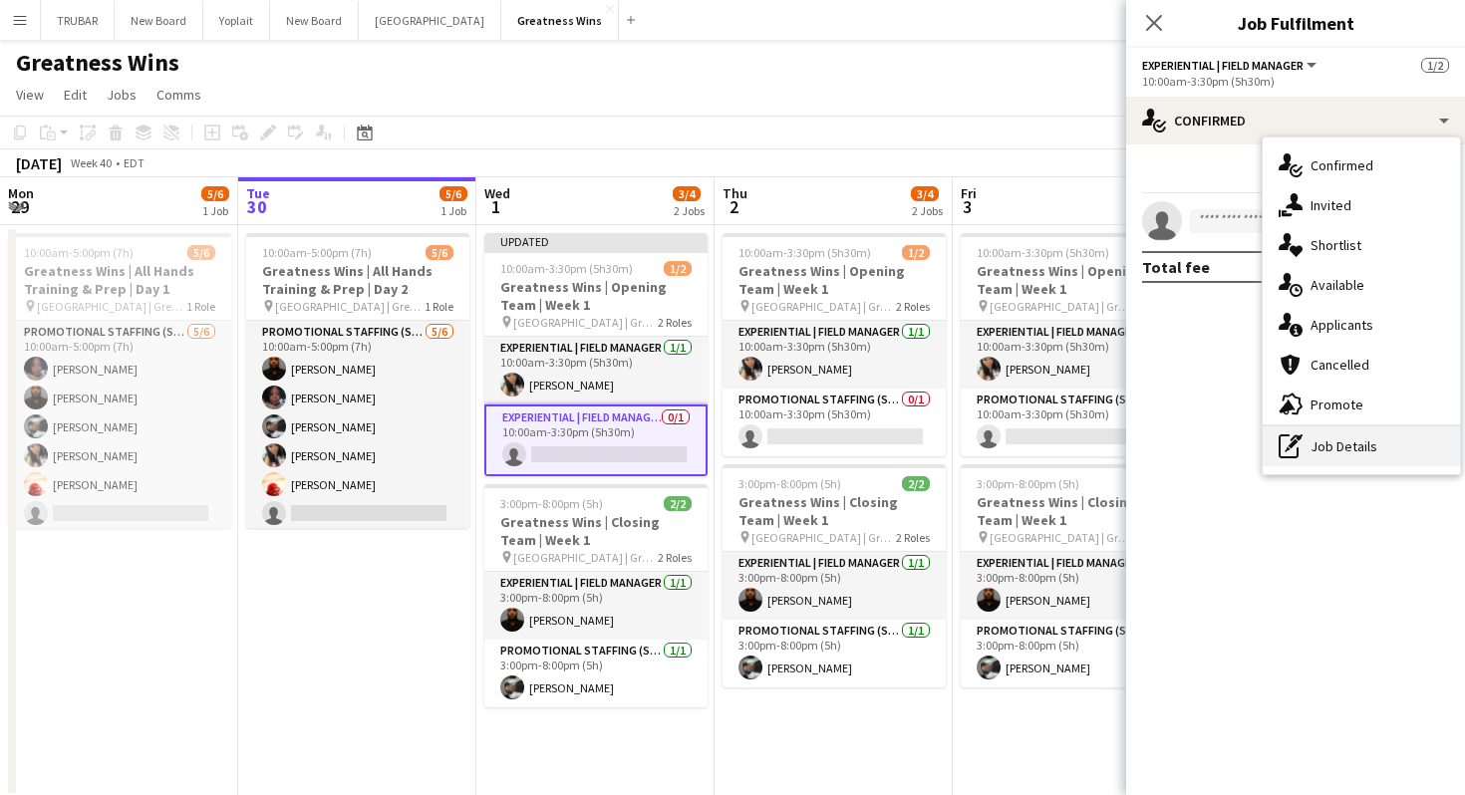
click at [1324, 459] on div "pen-write Job Details" at bounding box center [1360, 446] width 197 height 40
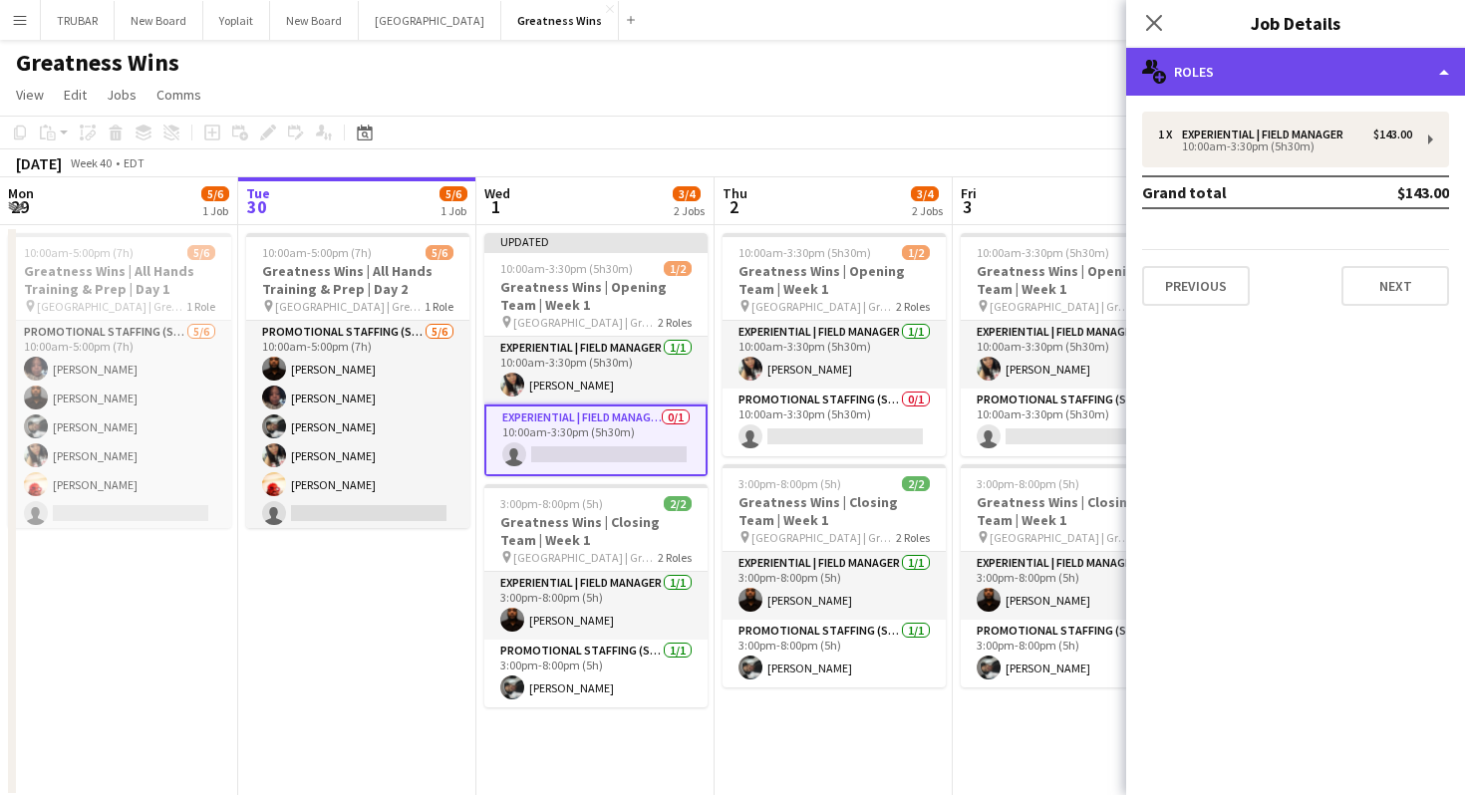
click at [1368, 61] on div "multiple-users-add Roles" at bounding box center [1295, 72] width 339 height 48
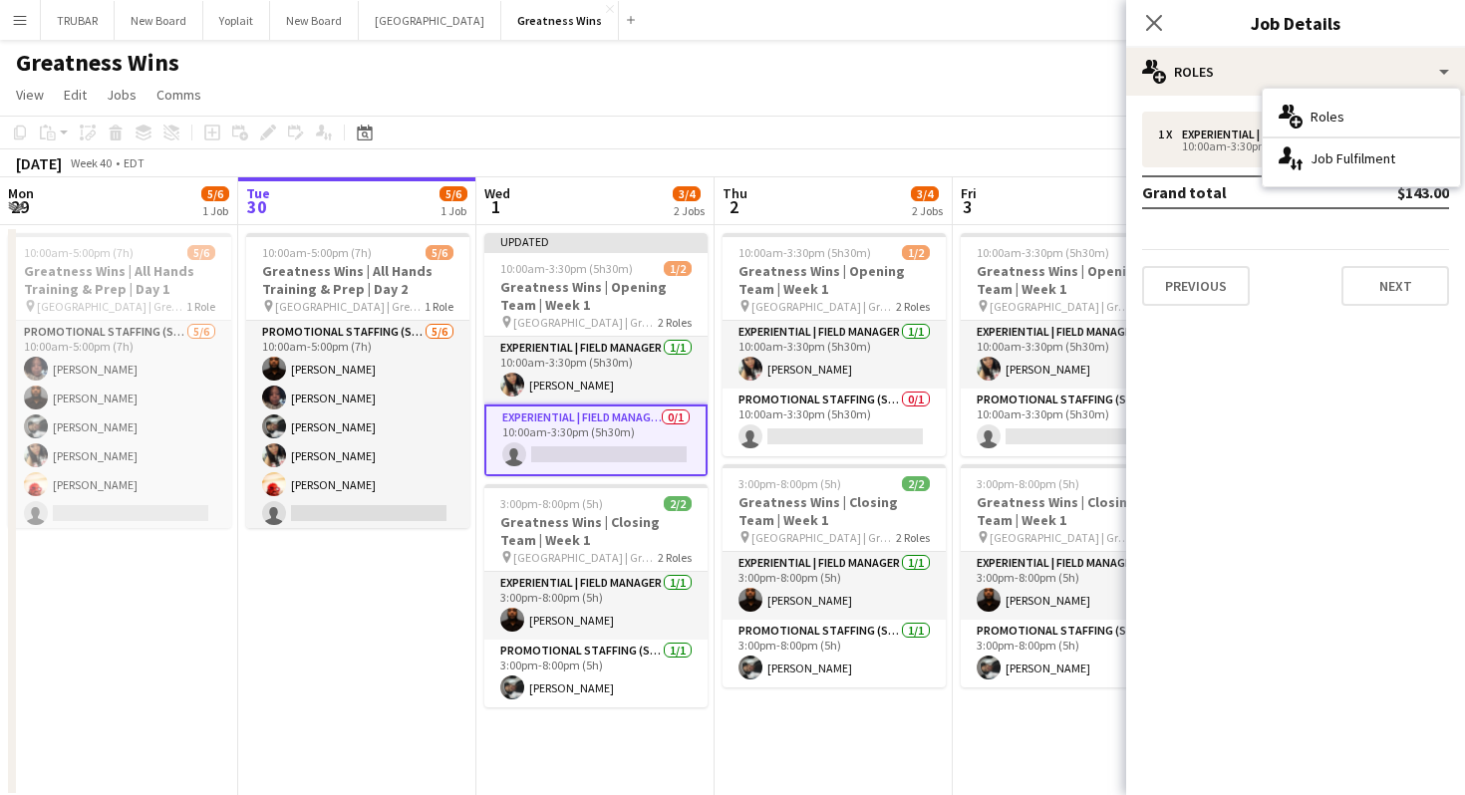
click at [1271, 354] on mat-expansion-panel "pencil3 General details 1 x Experiential | Field Manager $143.00 10:00am-3:30pm…" at bounding box center [1295, 445] width 339 height 699
click at [665, 428] on app-card-role "Experiential | Field Manager 0/1 10:00am-3:30pm (5h30m) single-neutral-actions" at bounding box center [595, 441] width 223 height 72
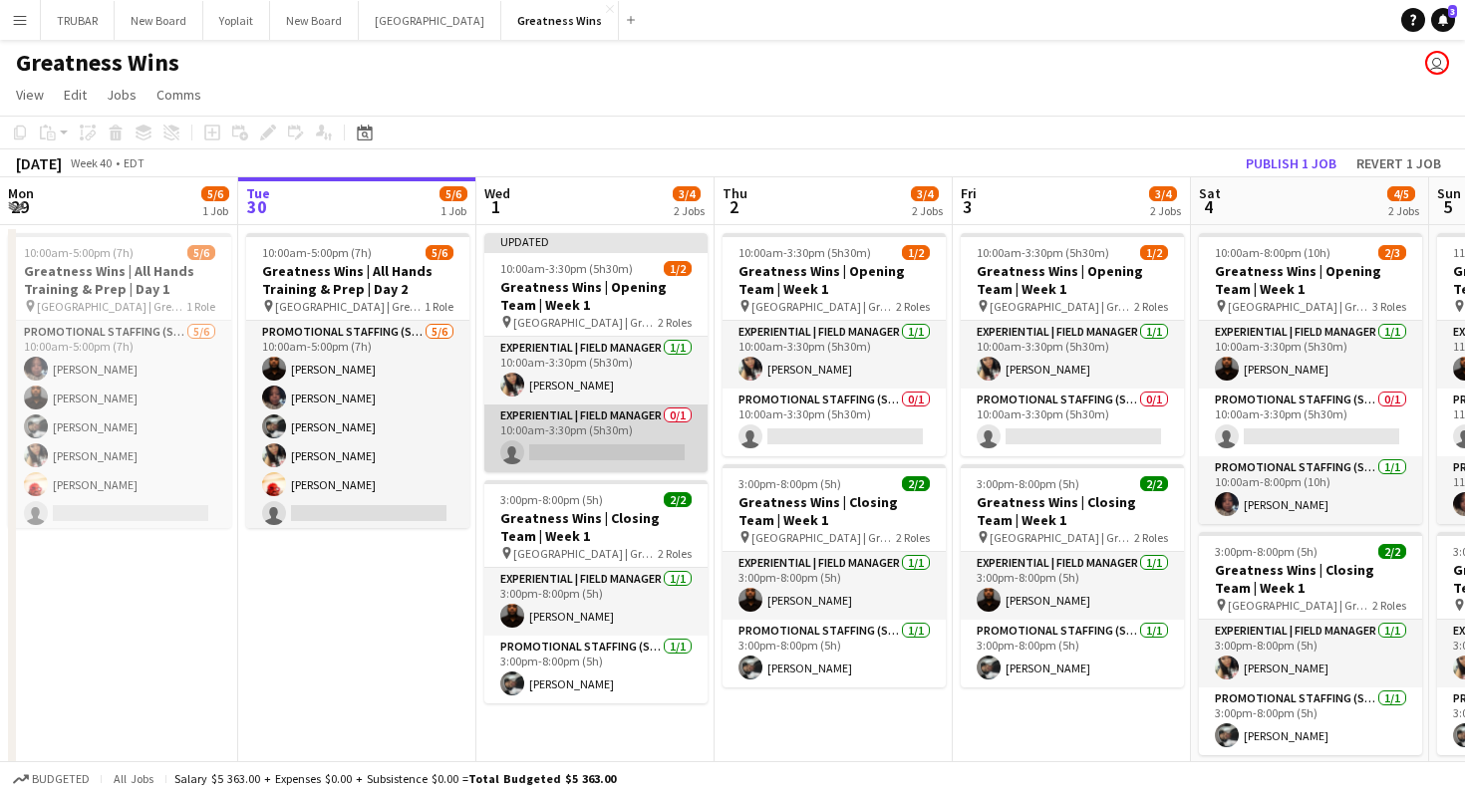
click at [645, 433] on app-card-role "Experiential | Field Manager 0/1 10:00am-3:30pm (5h30m) single-neutral-actions" at bounding box center [595, 439] width 223 height 68
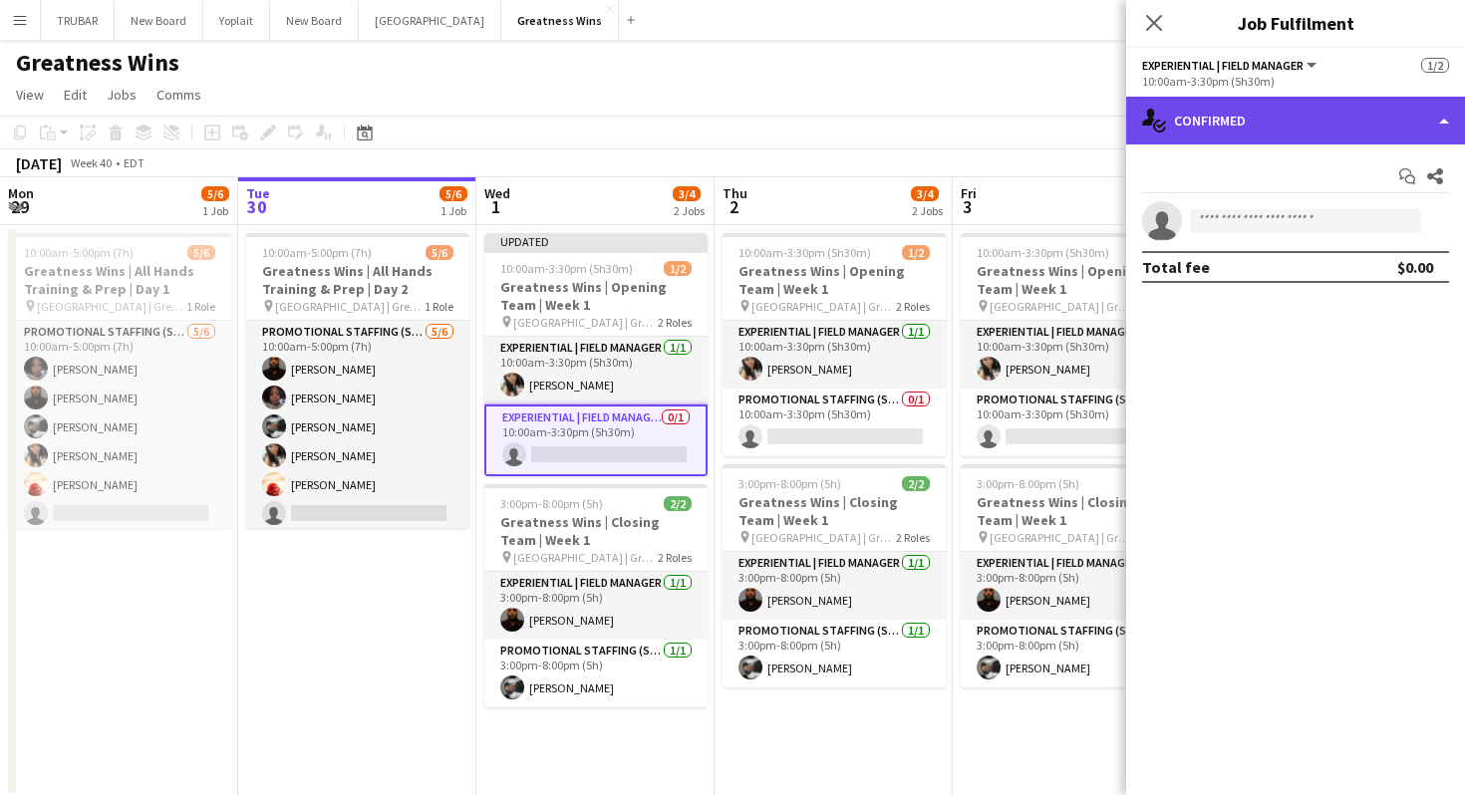
click at [1438, 132] on div "single-neutral-actions-check-2 Confirmed" at bounding box center [1295, 121] width 339 height 48
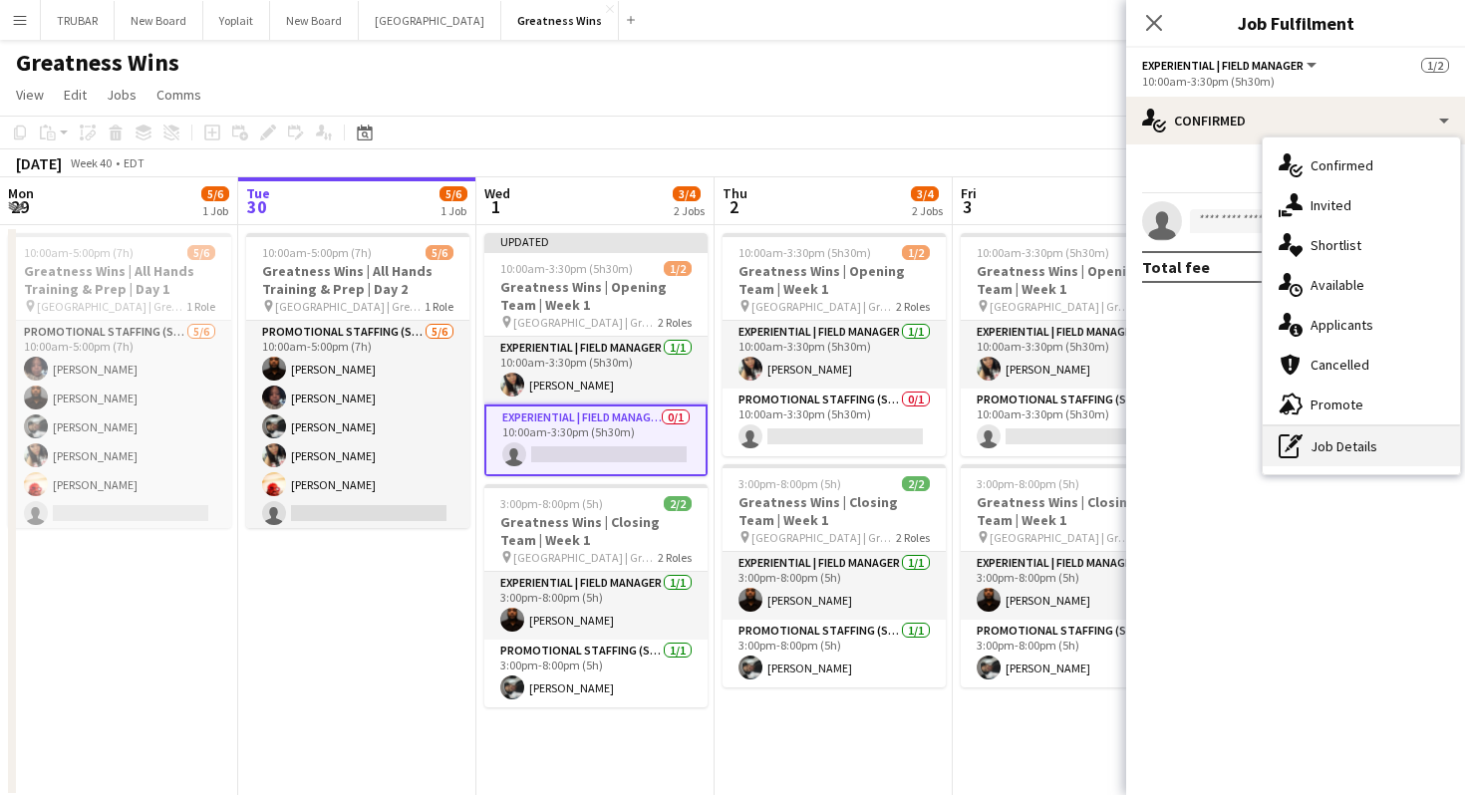
click at [1324, 449] on div "pen-write Job Details" at bounding box center [1360, 446] width 197 height 40
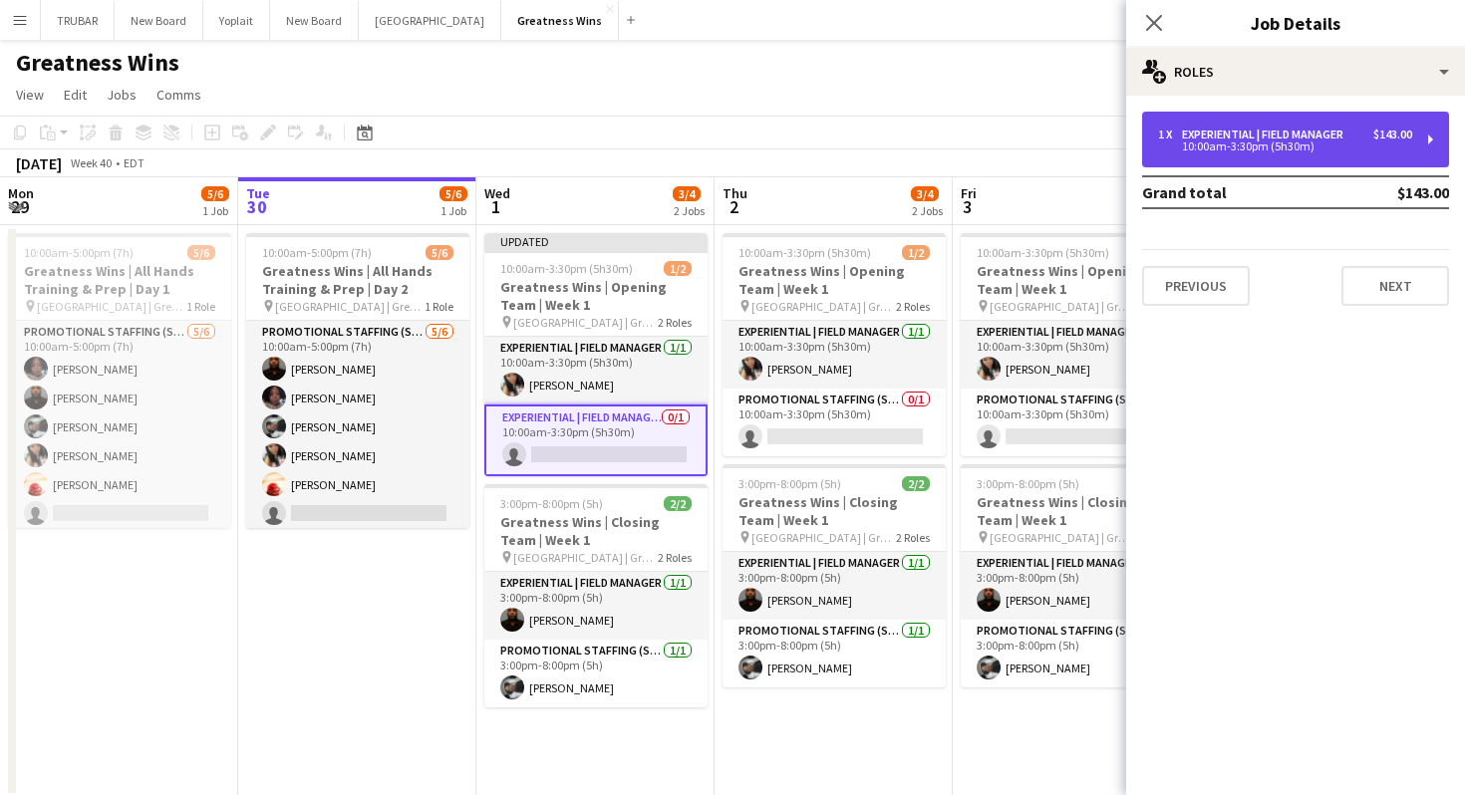
click at [1368, 145] on div "10:00am-3:30pm (5h30m)" at bounding box center [1285, 146] width 254 height 10
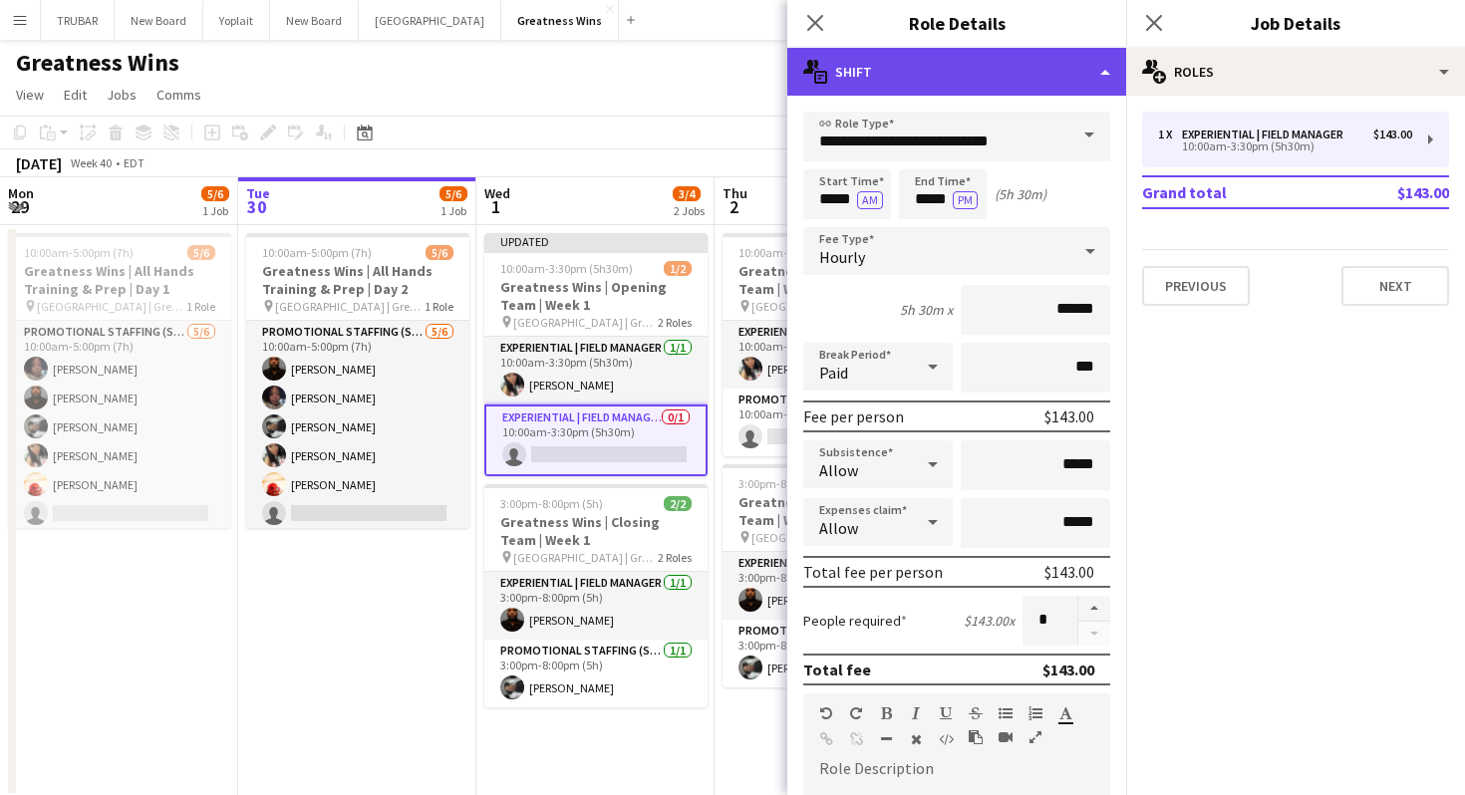
click at [1082, 69] on div "multiple-actions-text Shift" at bounding box center [956, 72] width 339 height 48
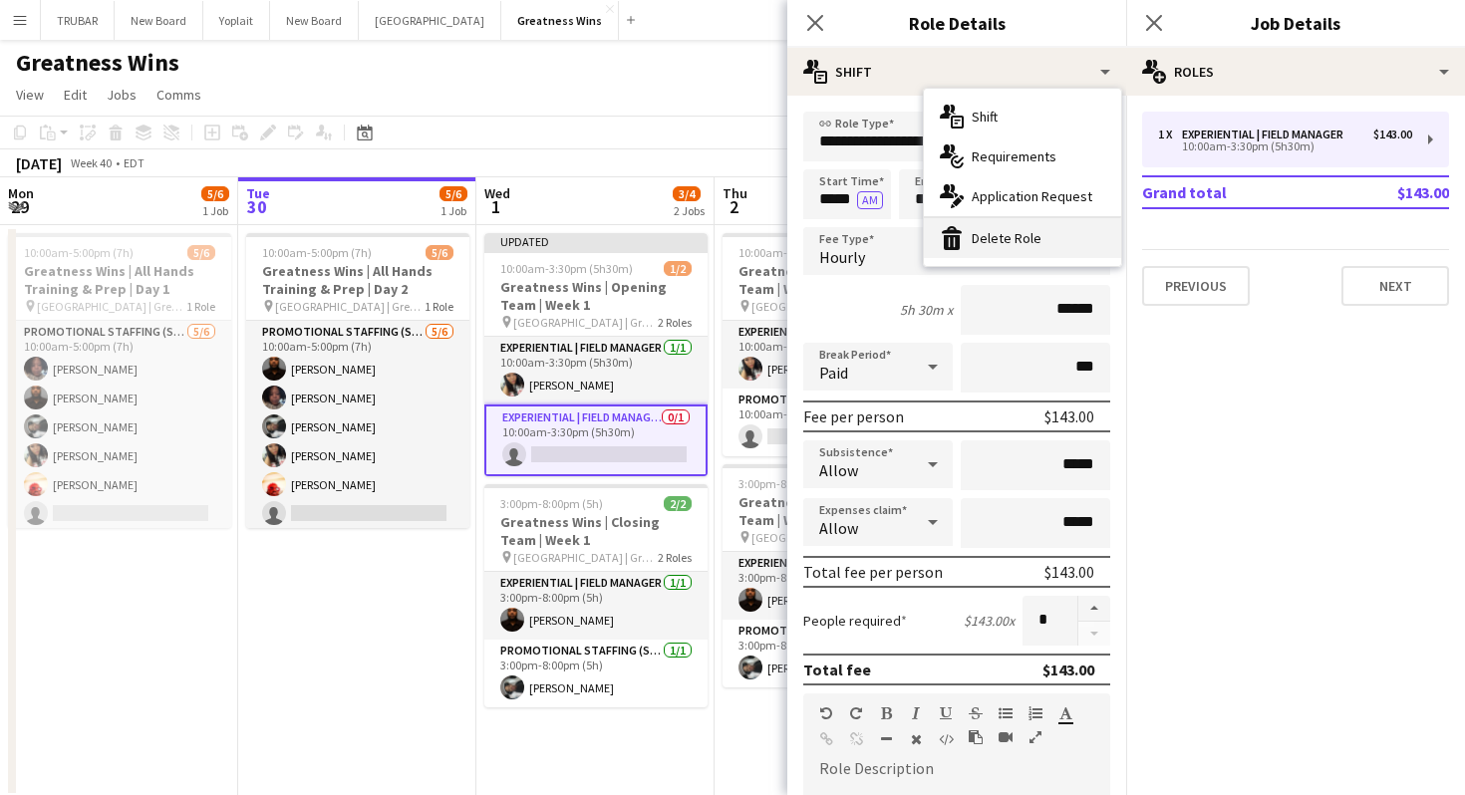
click at [1041, 238] on div "bin-2 Delete Role" at bounding box center [1022, 238] width 197 height 40
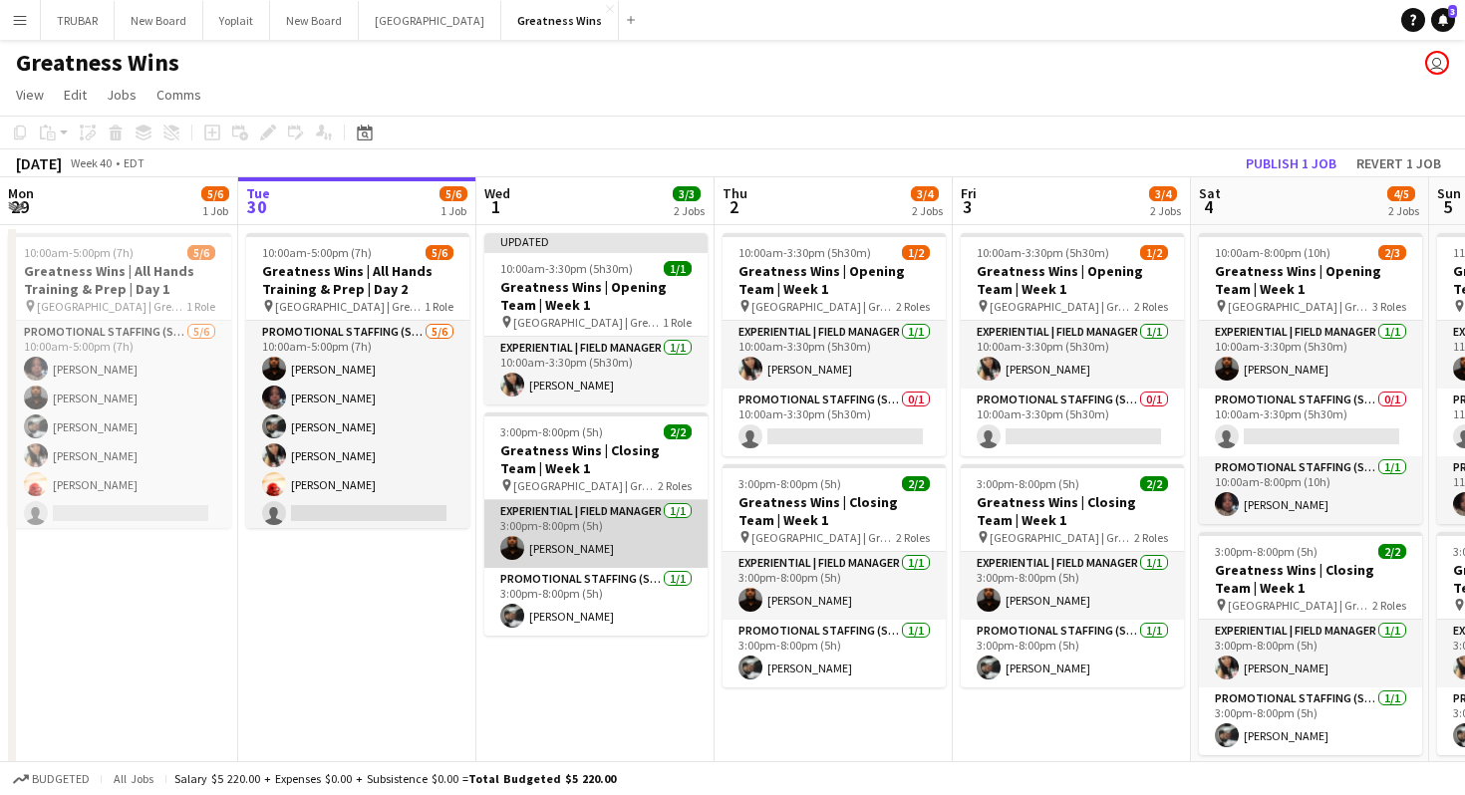
click at [606, 548] on app-card-role "Experiential | Field Manager [DATE] 3:00pm-8:00pm (5h) [PERSON_NAME]" at bounding box center [595, 534] width 223 height 68
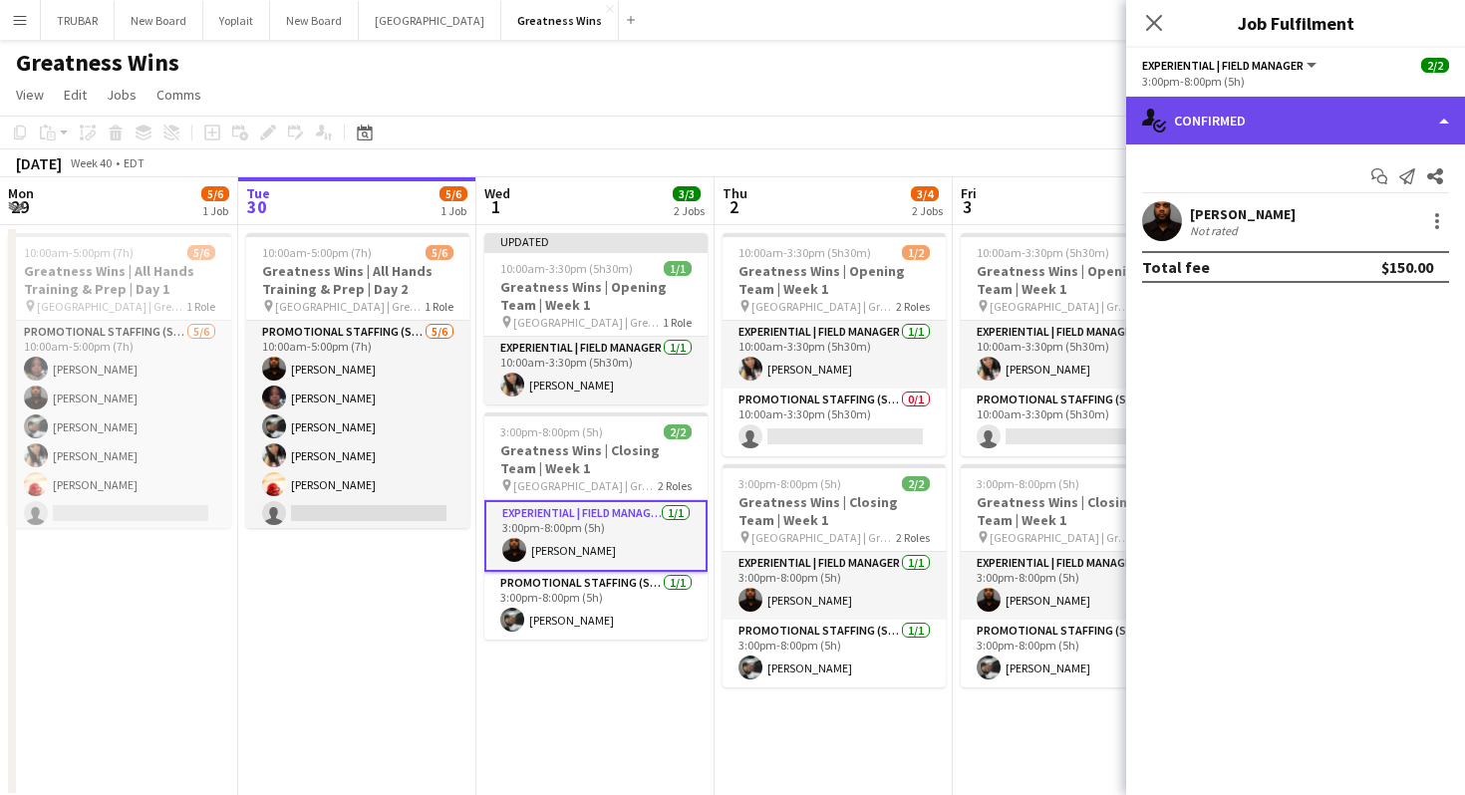
click at [1270, 130] on div "single-neutral-actions-check-2 Confirmed" at bounding box center [1295, 121] width 339 height 48
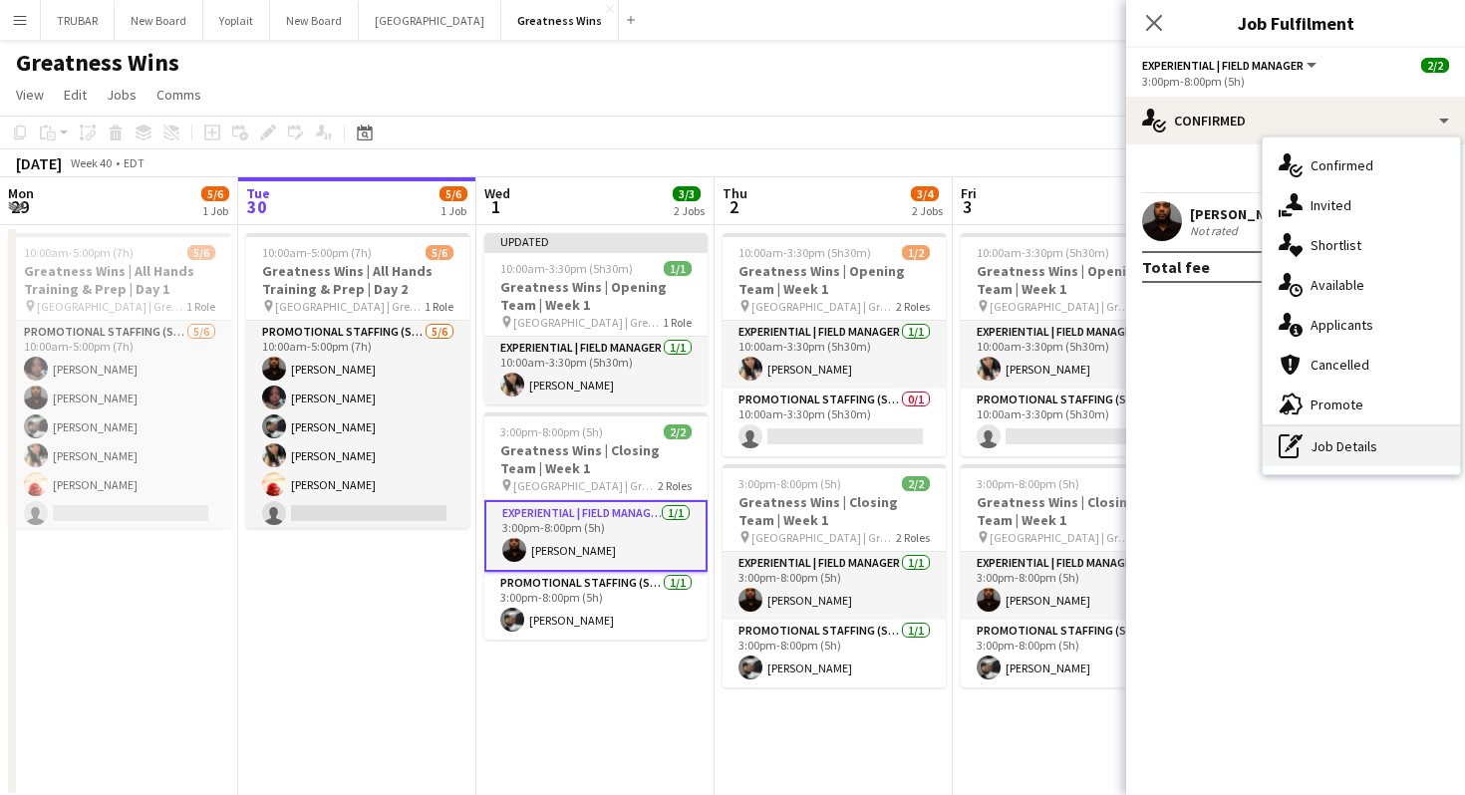
click at [1299, 445] on icon "pen-write" at bounding box center [1290, 446] width 24 height 24
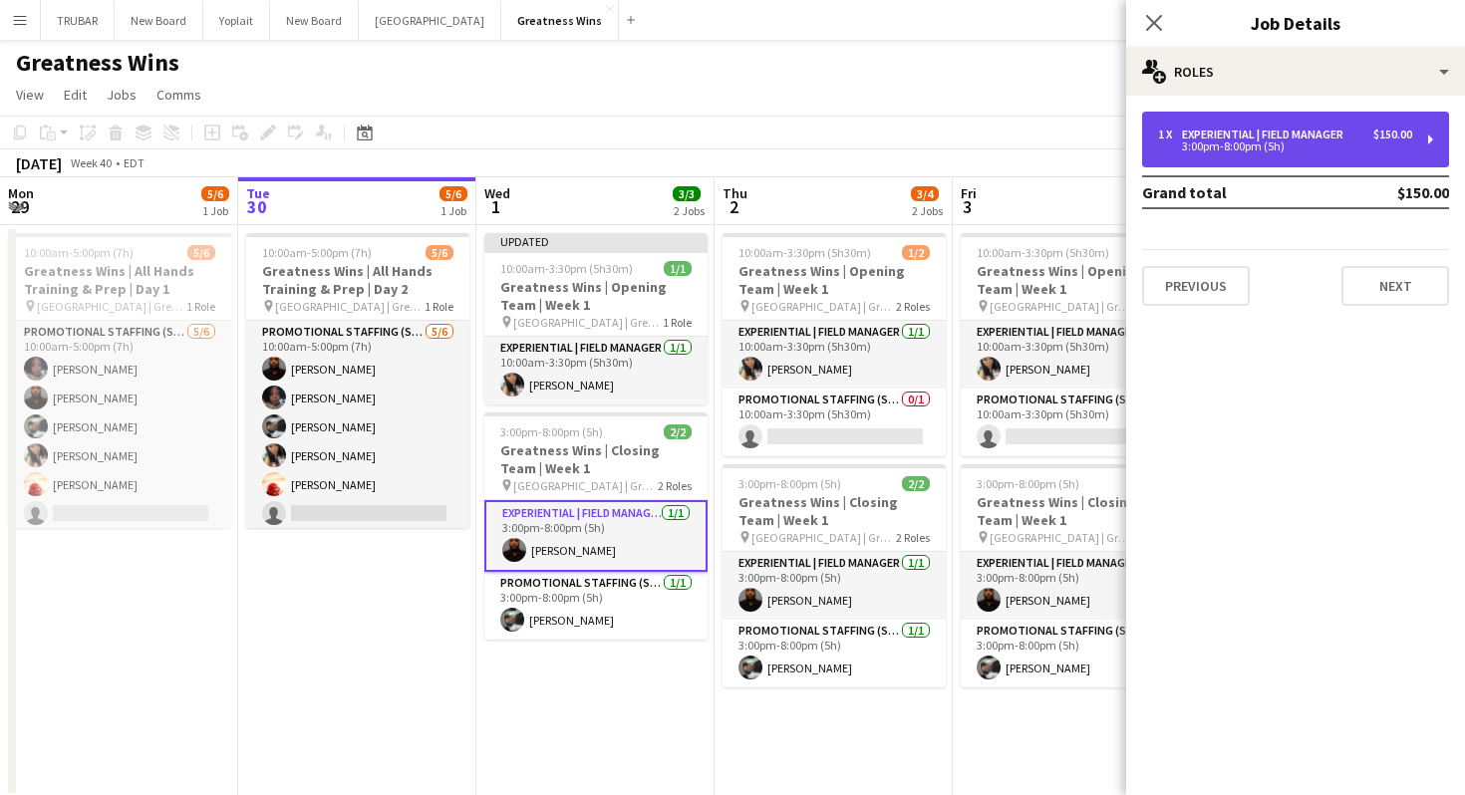
click at [1200, 133] on div "Experiential | Field Manager" at bounding box center [1266, 135] width 169 height 14
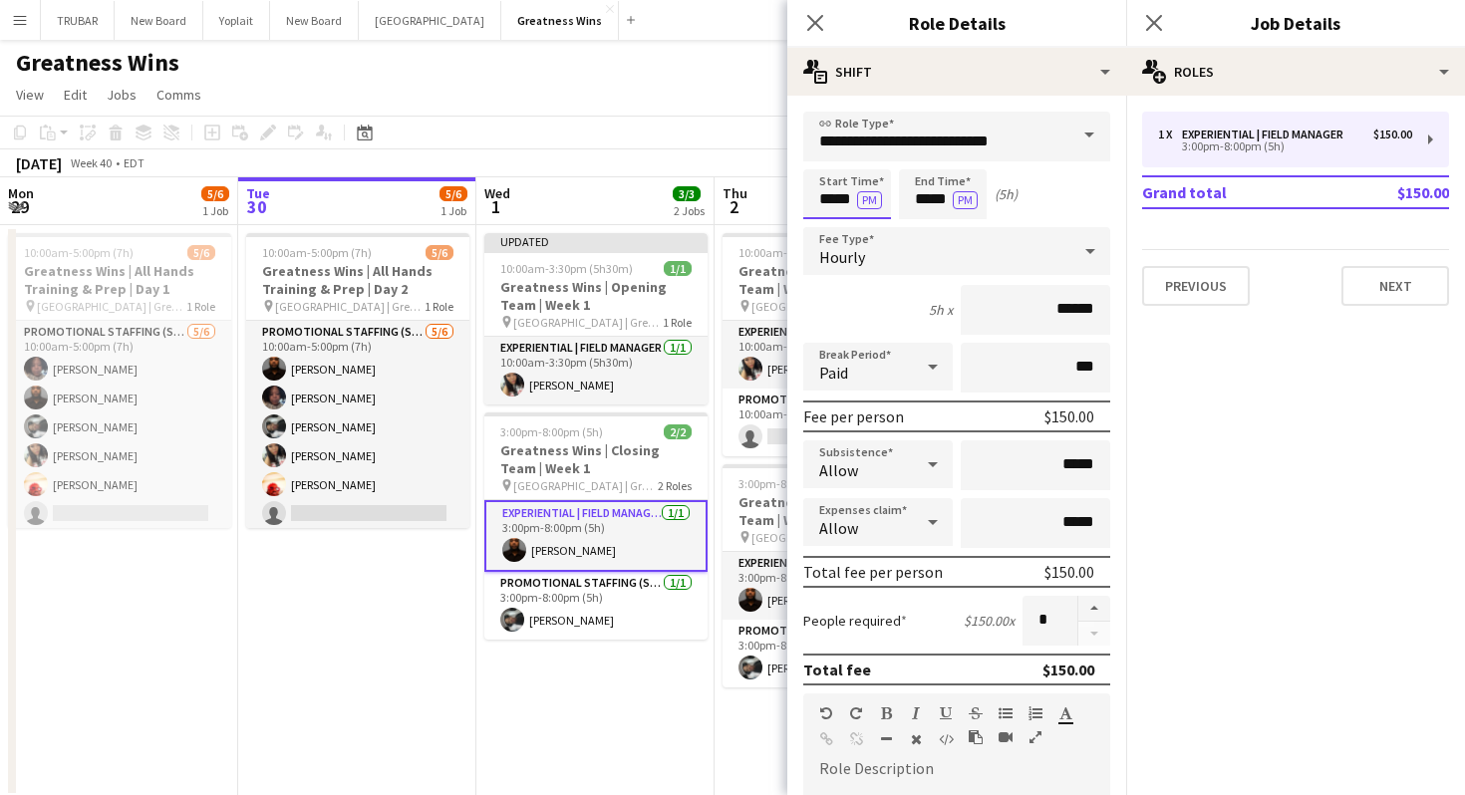
click at [833, 197] on input "*****" at bounding box center [847, 194] width 88 height 50
type input "*****"
click at [873, 201] on button "PM" at bounding box center [869, 200] width 25 height 18
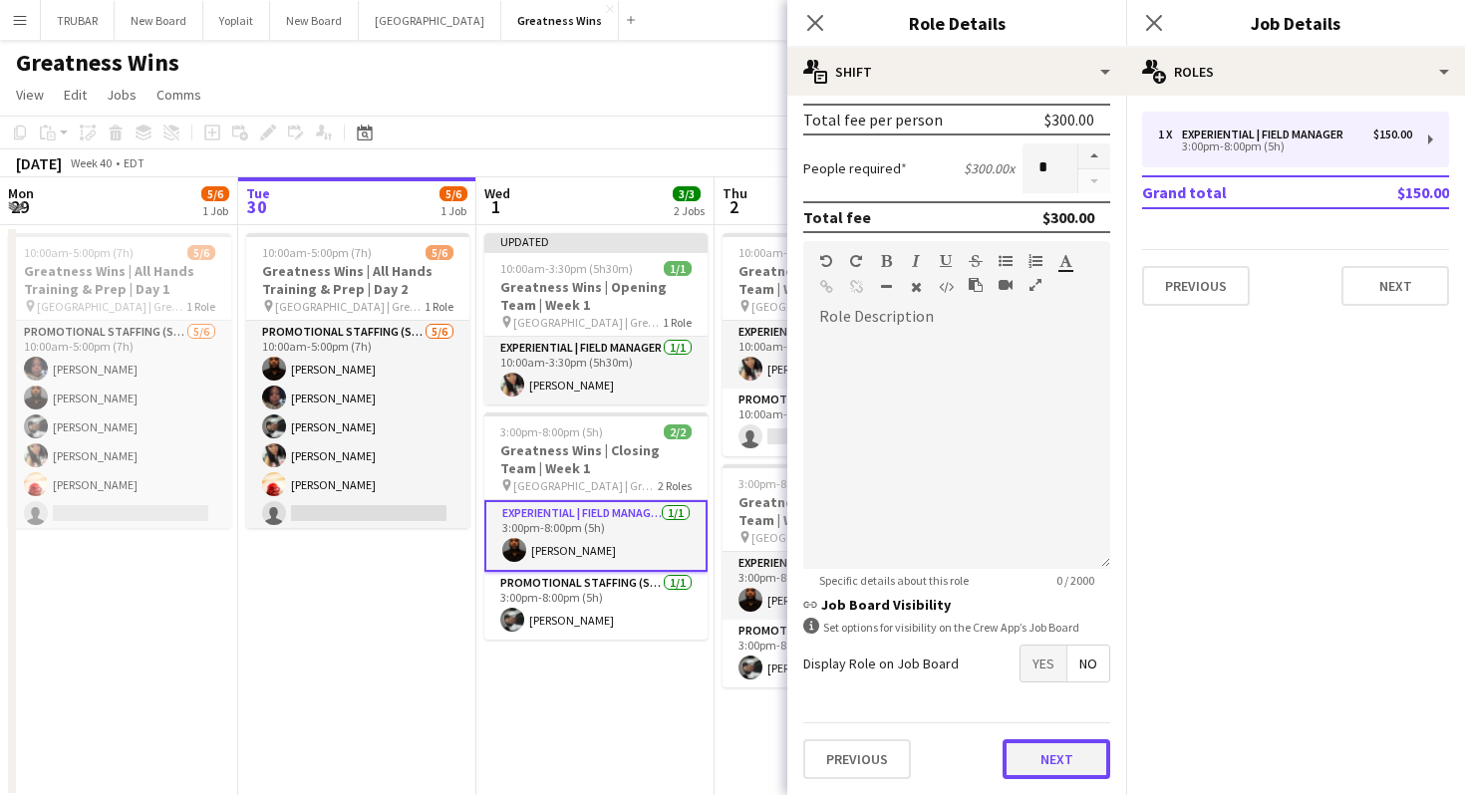
click at [1067, 772] on button "Next" at bounding box center [1056, 759] width 108 height 40
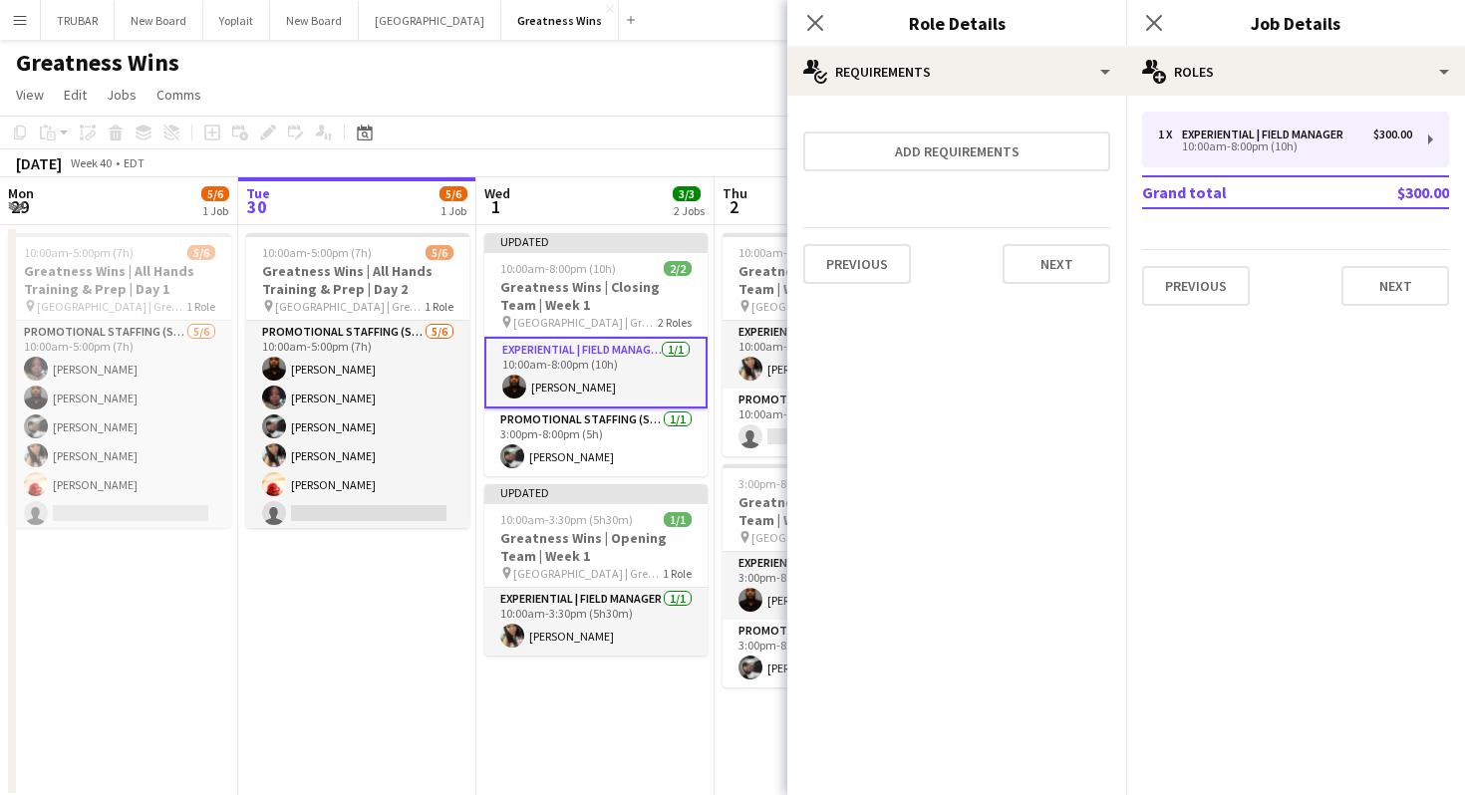
click at [1051, 240] on div "Previous Next" at bounding box center [956, 263] width 307 height 73
click at [1050, 244] on button "Next" at bounding box center [1056, 264] width 108 height 40
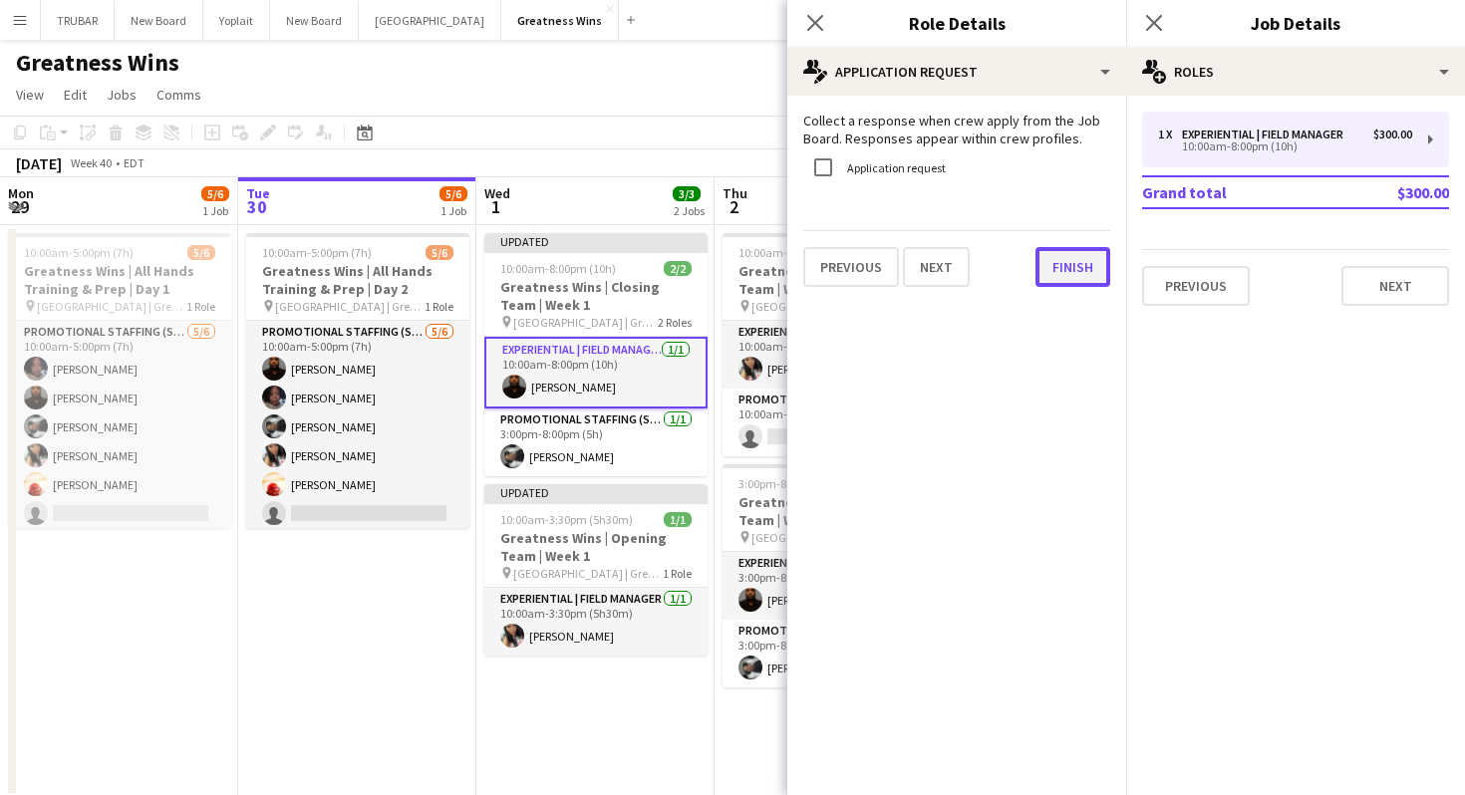
click at [1052, 254] on button "Finish" at bounding box center [1072, 267] width 75 height 40
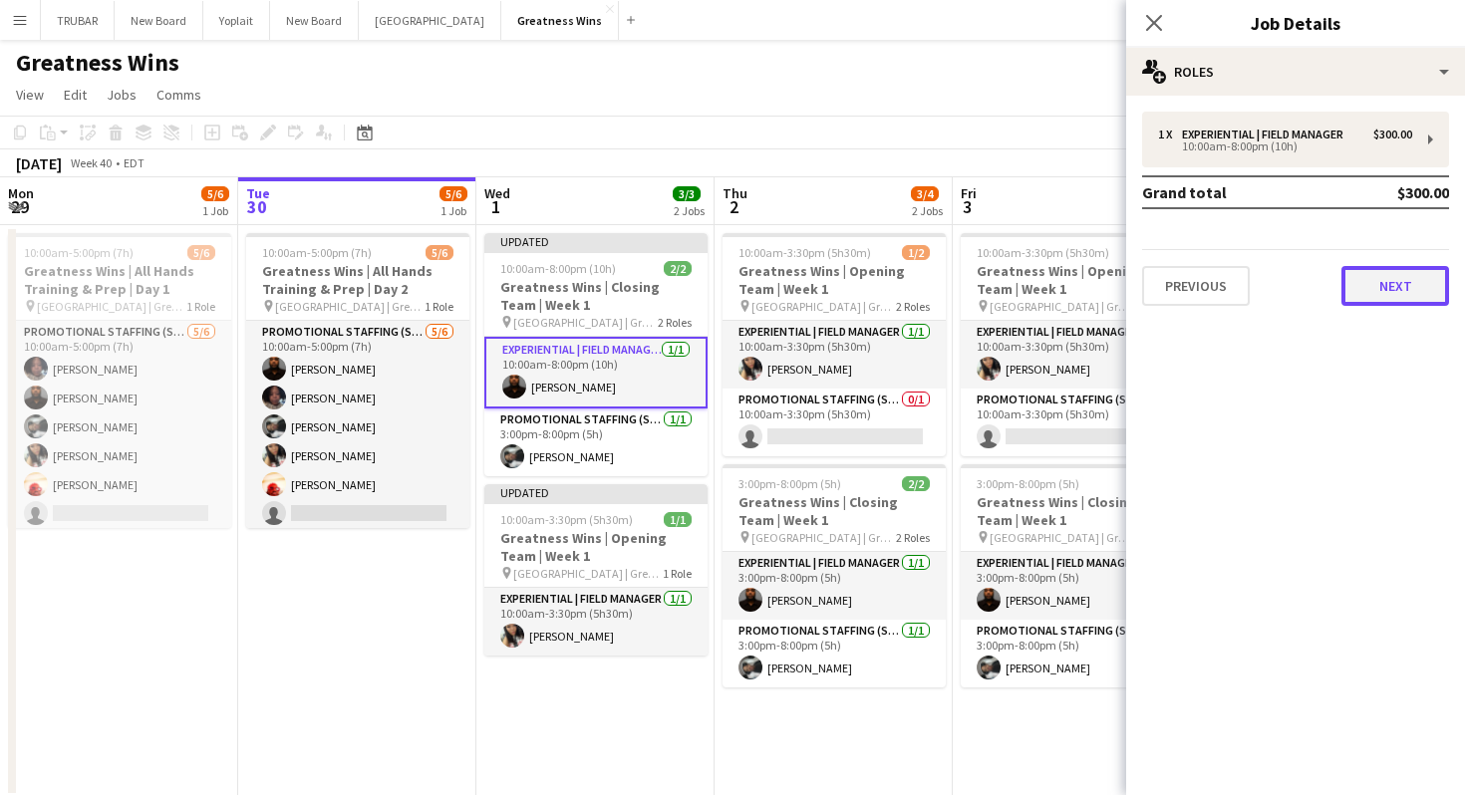
click at [1361, 296] on button "Next" at bounding box center [1395, 286] width 108 height 40
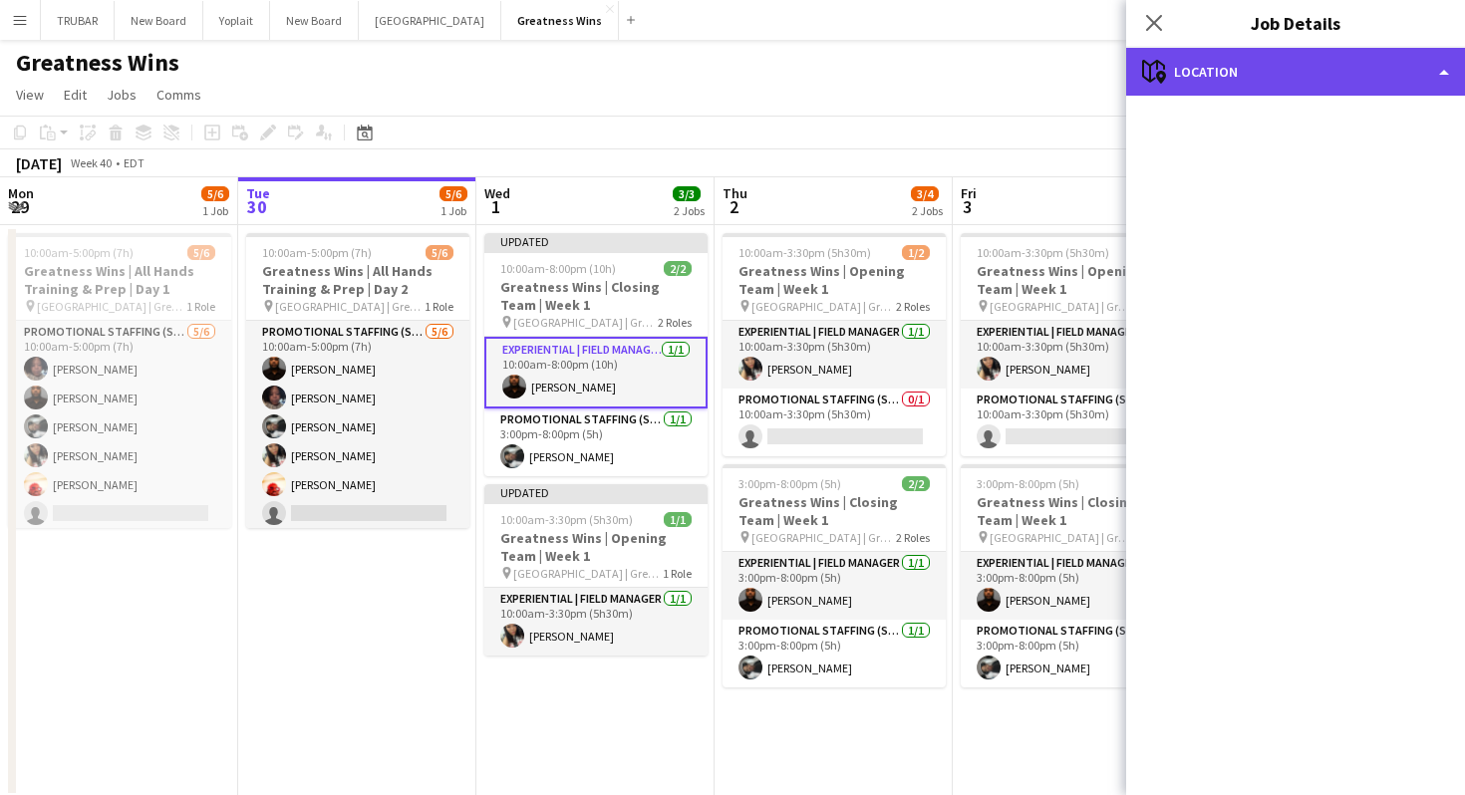
click at [1277, 81] on div "maps-pin-1 Location" at bounding box center [1295, 72] width 339 height 48
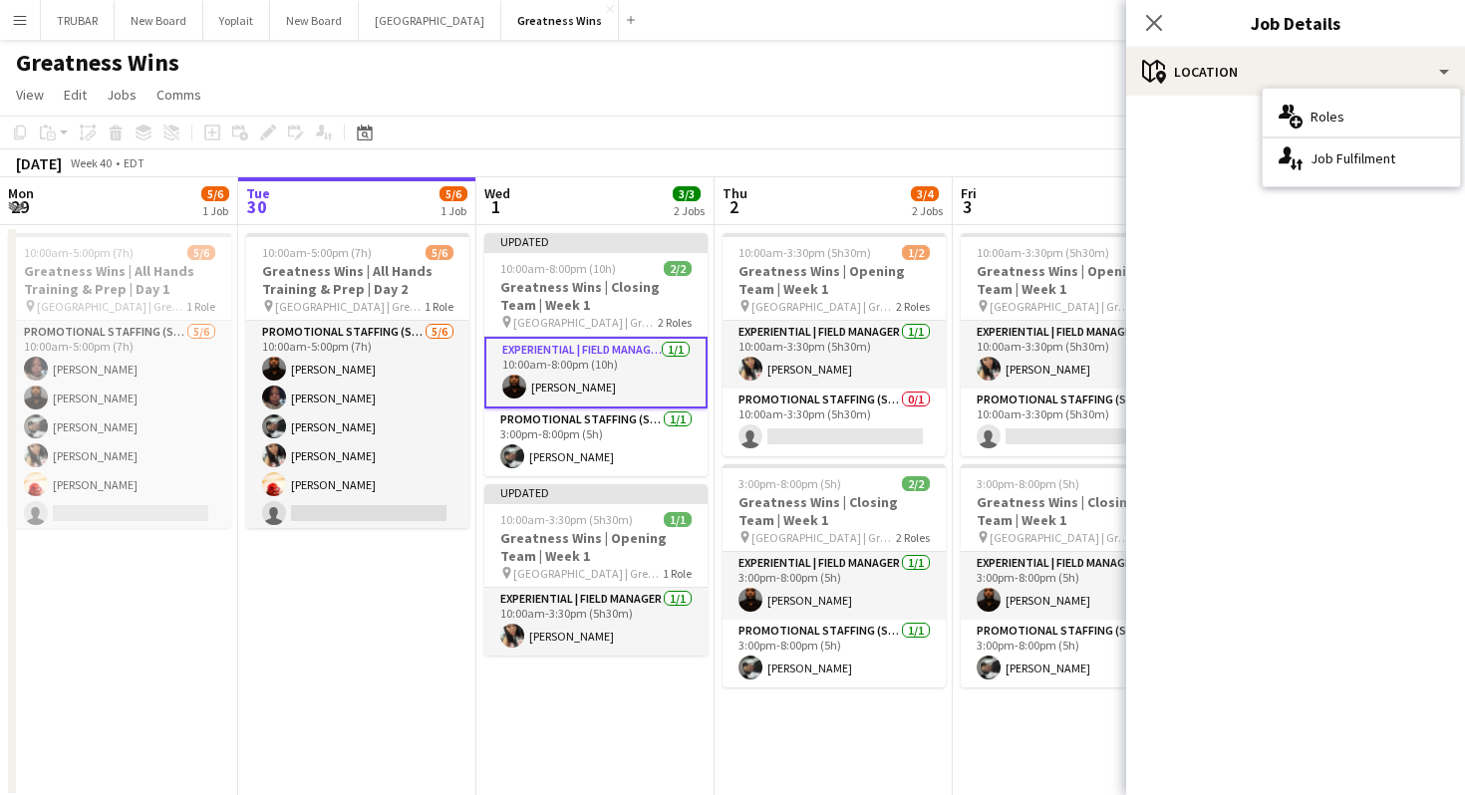
click at [1229, 348] on mat-accordion "pencil3 General details 1 x Experiential | Field Manager $300.00 10:00am-8:00pm…" at bounding box center [1295, 445] width 339 height 699
click at [1154, 21] on icon at bounding box center [1153, 22] width 19 height 19
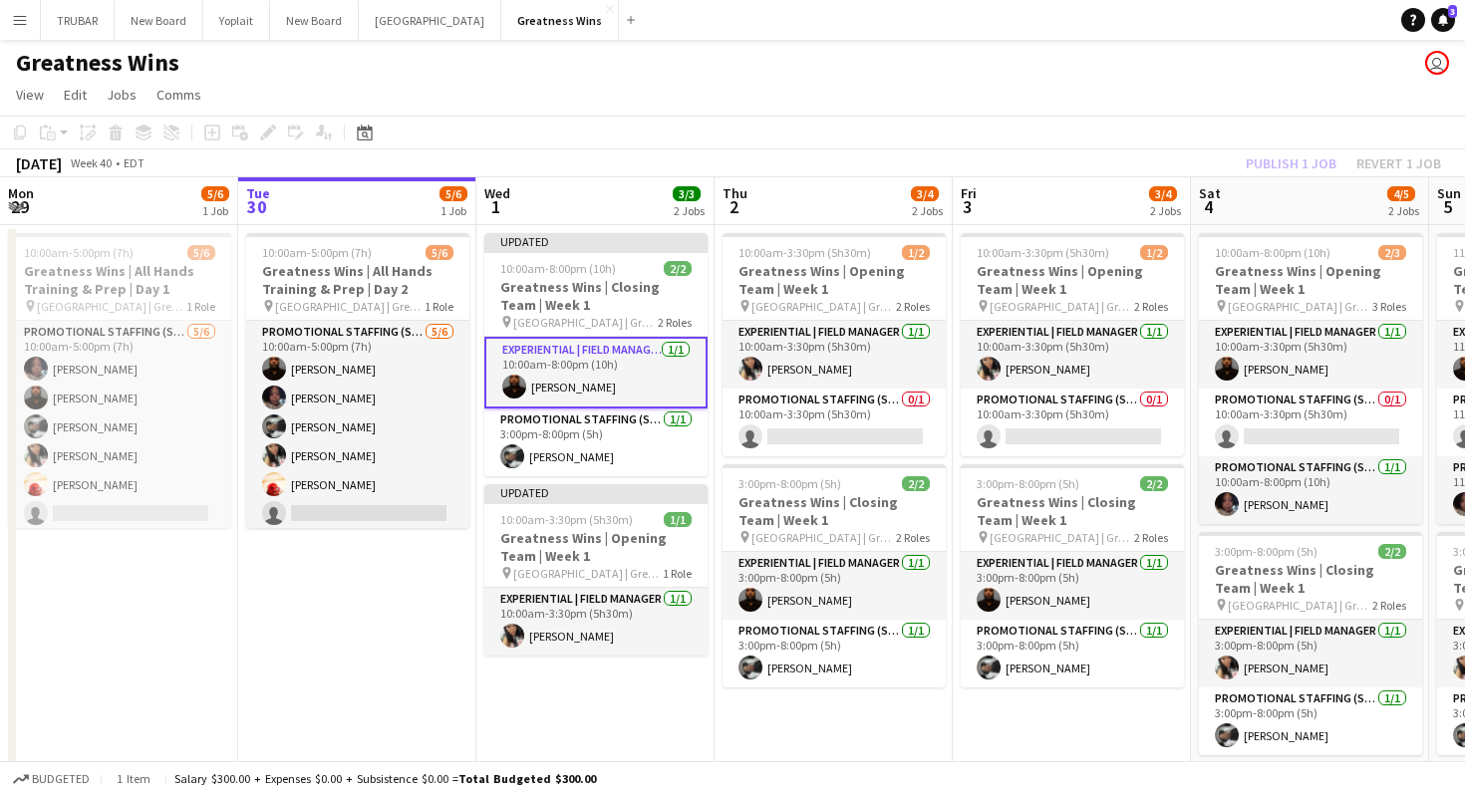
click at [1191, 117] on app-toolbar "Copy Paste Paste Command V Paste with crew Command Shift V Paste linked Job [GE…" at bounding box center [732, 133] width 1465 height 34
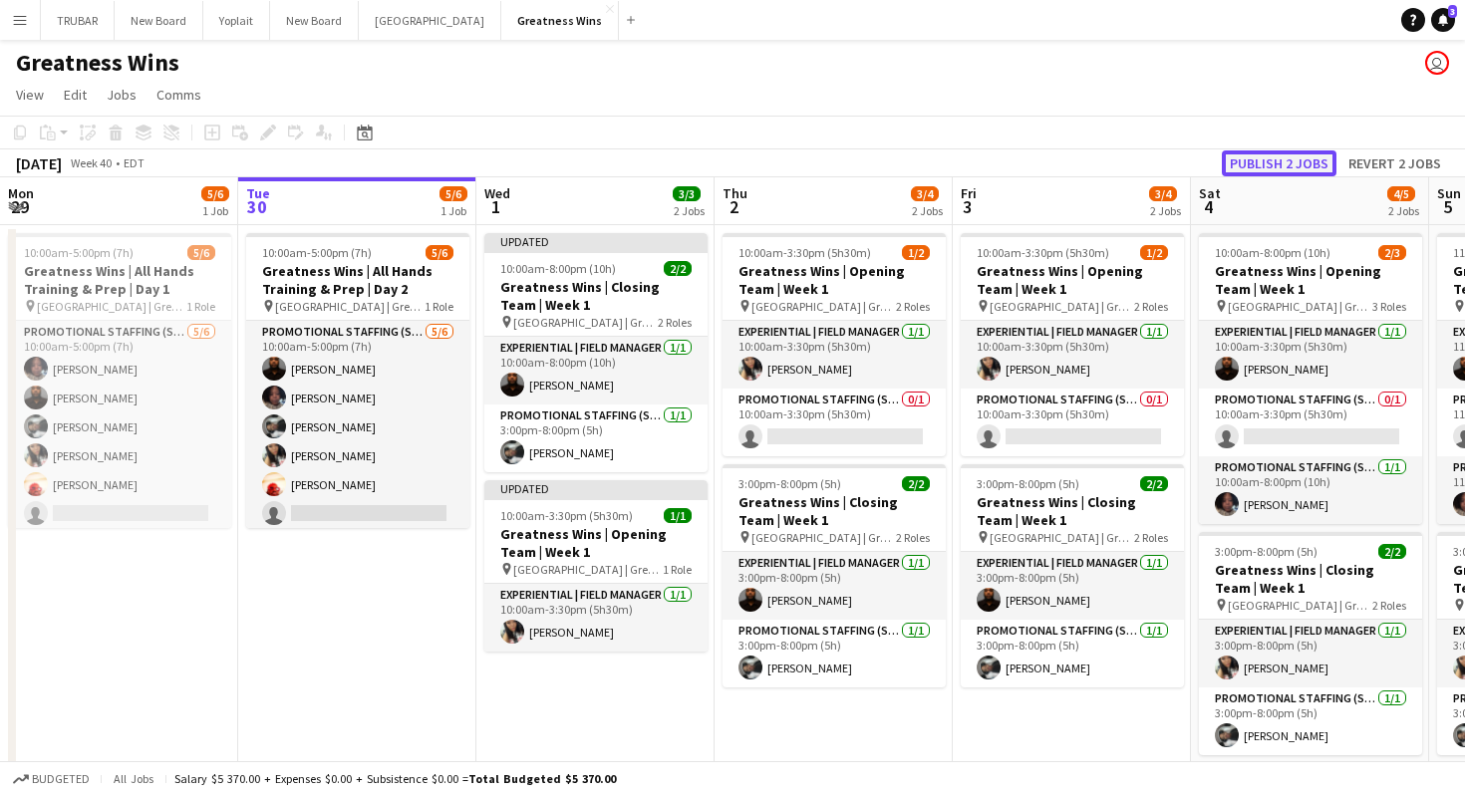
click at [1260, 165] on button "Publish 2 jobs" at bounding box center [1279, 163] width 115 height 26
